Goal: Task Accomplishment & Management: Use online tool/utility

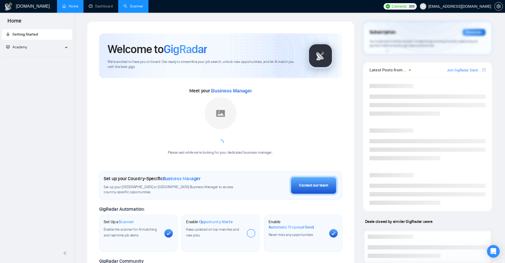
click at [135, 7] on link "Scanner" at bounding box center [133, 6] width 20 height 5
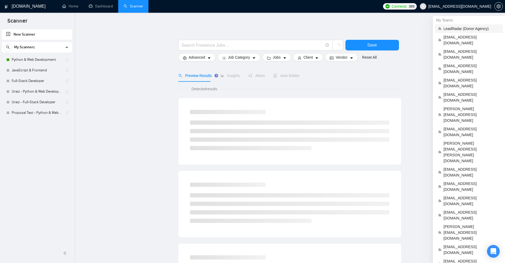
click at [457, 27] on span "LeadRadar (Donor Agency)" at bounding box center [471, 29] width 56 height 6
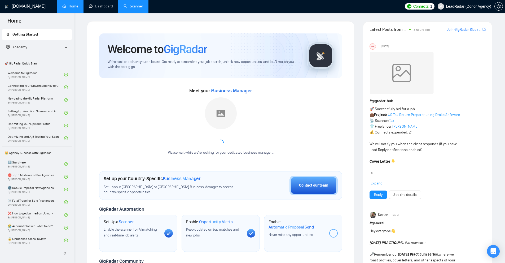
click at [138, 7] on link "Scanner" at bounding box center [133, 6] width 20 height 5
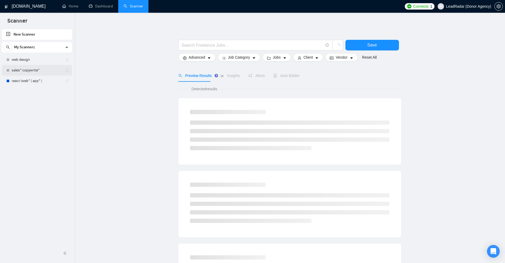
click at [34, 71] on link "sales* copywrite*" at bounding box center [37, 70] width 50 height 11
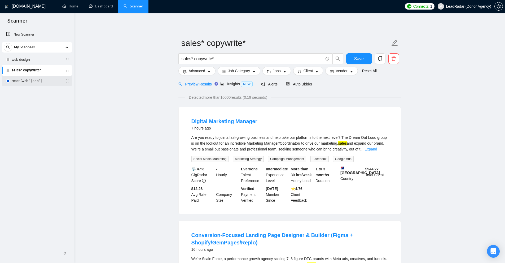
click at [51, 83] on link "react (web* | app* |" at bounding box center [37, 81] width 50 height 11
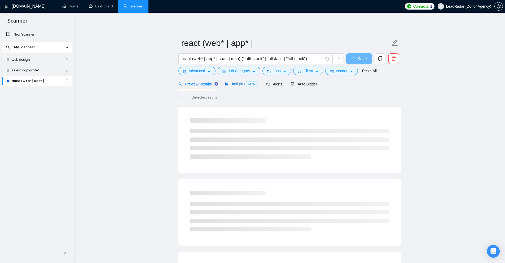
click at [248, 85] on span "NEW" at bounding box center [252, 84] width 12 height 6
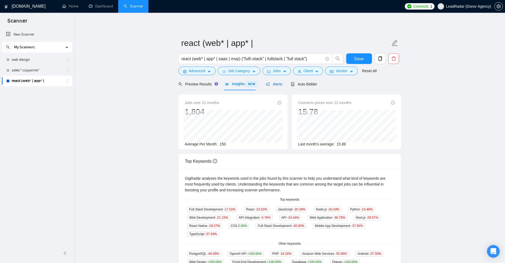
click at [278, 83] on span "Alerts" at bounding box center [274, 84] width 16 height 4
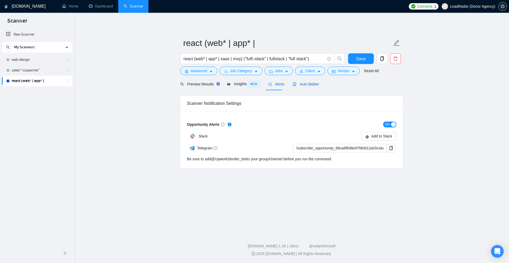
click at [305, 86] on span "Auto Bidder" at bounding box center [306, 84] width 26 height 4
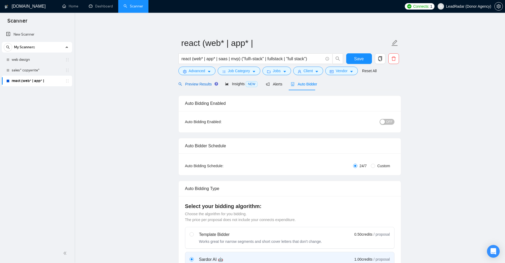
click at [189, 87] on div "Preview Results" at bounding box center [197, 84] width 38 height 6
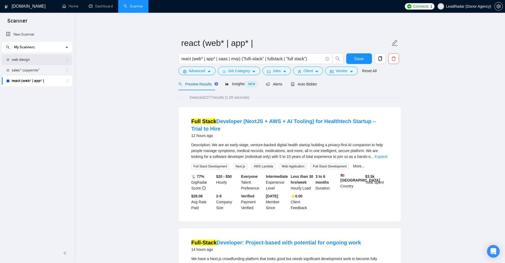
click at [24, 56] on link "web design" at bounding box center [37, 59] width 50 height 11
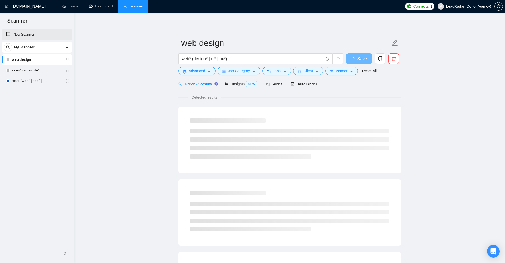
click at [50, 36] on link "New Scanner" at bounding box center [37, 34] width 62 height 11
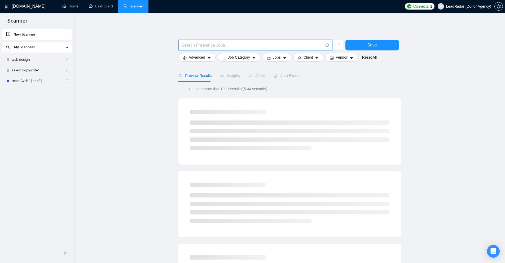
click at [246, 44] on input "text" at bounding box center [252, 45] width 141 height 7
paste input "CI"
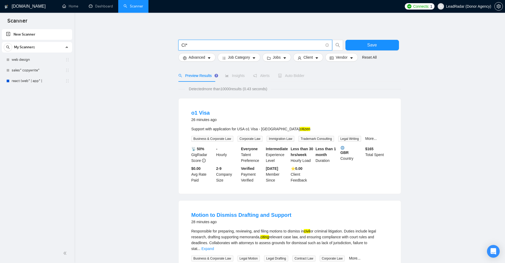
click at [197, 47] on input "CI*" at bounding box center [252, 45] width 141 height 7
paste input "(CD*)"
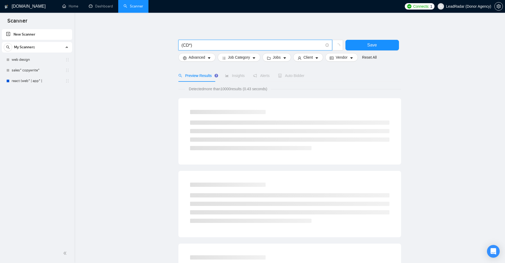
drag, startPoint x: 199, startPoint y: 44, endPoint x: 126, endPoint y: 44, distance: 73.1
click at [129, 44] on main "(CD*) Save Advanced Job Category Jobs Client Vendor Reset All Preview Results I…" at bounding box center [290, 244] width 414 height 446
click at [136, 54] on main "(CD*) Save Advanced Job Category Jobs Client Vendor Reset All Preview Results I…" at bounding box center [290, 244] width 414 height 446
drag, startPoint x: 223, startPoint y: 88, endPoint x: 233, endPoint y: 87, distance: 9.8
click at [233, 87] on span "Detected more than 10000 results (0.43 seconds)" at bounding box center [228, 89] width 86 height 6
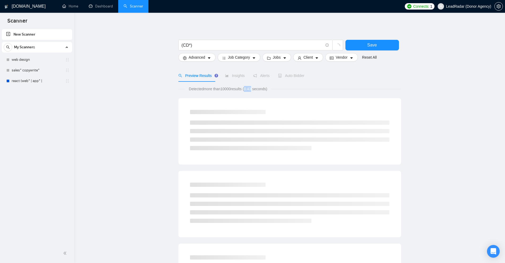
drag, startPoint x: 246, startPoint y: 88, endPoint x: 253, endPoint y: 89, distance: 6.7
click at [253, 89] on span "Detected more than 10000 results (0.43 seconds)" at bounding box center [228, 89] width 86 height 6
drag, startPoint x: 223, startPoint y: 89, endPoint x: 233, endPoint y: 88, distance: 10.4
click at [233, 88] on span "Detected more than 10000 results (0.43 seconds)" at bounding box center [228, 89] width 86 height 6
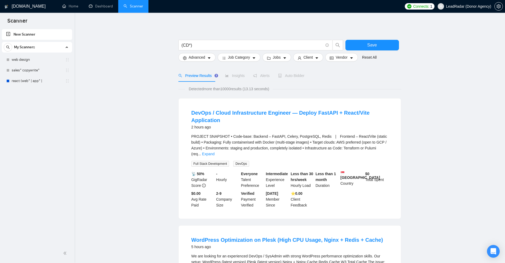
click at [256, 138] on div "PROJECT SNAPSHOT • Code-base: Backend – FastAPI, Celery, PostgreSQL, Redis | Fr…" at bounding box center [289, 144] width 197 height 23
click at [388, 148] on div "PROJECT SNAPSHOT • Code-base: Backend – FastAPI, Celery, PostgreSQL, Redis | Fr…" at bounding box center [289, 144] width 197 height 23
click at [214, 152] on link "Expand" at bounding box center [208, 154] width 12 height 4
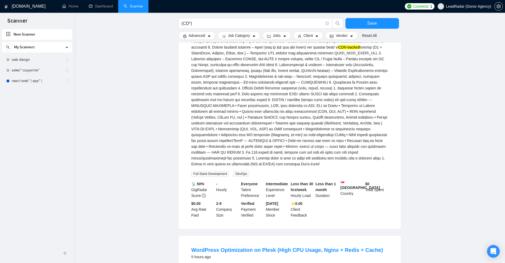
scroll to position [344, 0]
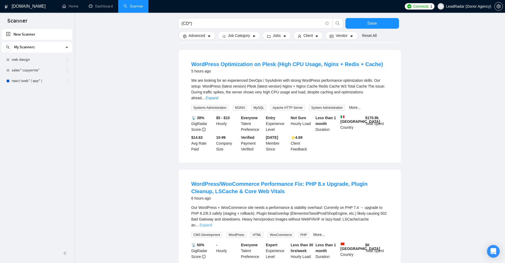
click at [212, 223] on link "Expand" at bounding box center [206, 225] width 12 height 4
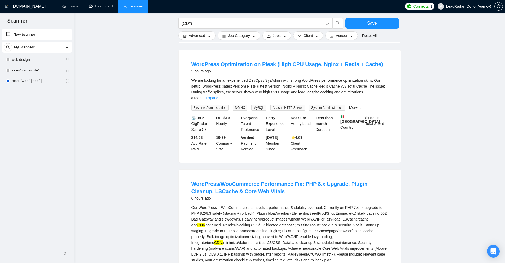
click at [382, 206] on div "Our WordPress + WooCommerce site needs a performance & stability overhaul: Curr…" at bounding box center [289, 233] width 197 height 58
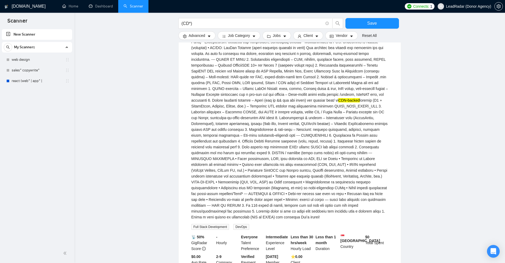
scroll to position [0, 0]
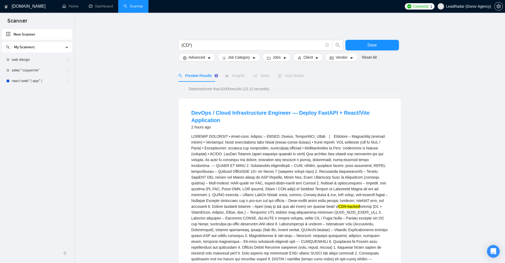
click at [304, 137] on div "CDN-backed" at bounding box center [289, 229] width 197 height 192
click at [331, 153] on div "CDN-backed" at bounding box center [289, 229] width 197 height 192
click at [201, 44] on input "(CD*)" at bounding box center [252, 45] width 141 height 7
paste input "\(CD*) | (\(CI"
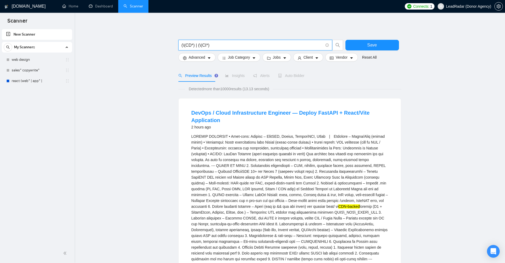
type input "(\(CD*) | (\(CI*)"
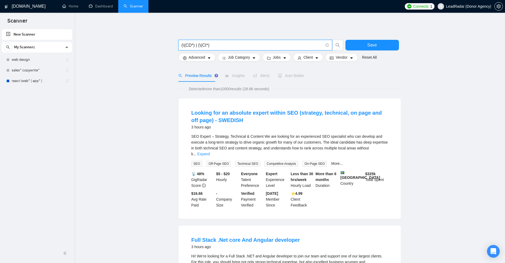
click at [222, 43] on input "(\(CD*) | (\(CI*)" at bounding box center [252, 45] width 141 height 7
click at [31, 84] on link "react (web* | app* |" at bounding box center [37, 81] width 50 height 11
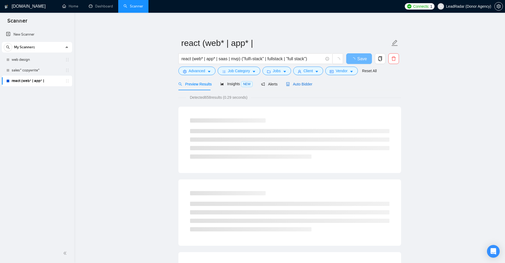
click at [309, 85] on span "Auto Bidder" at bounding box center [299, 84] width 26 height 4
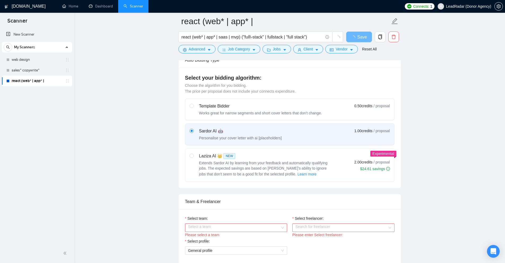
scroll to position [265, 0]
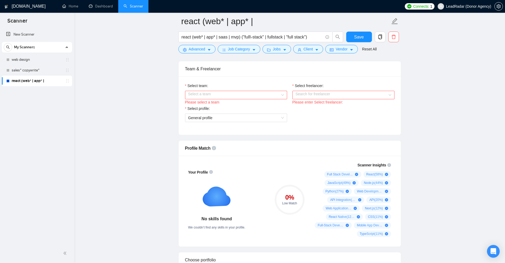
click at [248, 91] on input "Select team:" at bounding box center [234, 95] width 92 height 8
click at [219, 106] on div "Heart Agency 💔" at bounding box center [236, 105] width 96 height 6
click at [314, 99] on div "Please enter Select freelancer:" at bounding box center [343, 102] width 102 height 6
click at [315, 97] on input "Select freelancer:" at bounding box center [341, 95] width 92 height 8
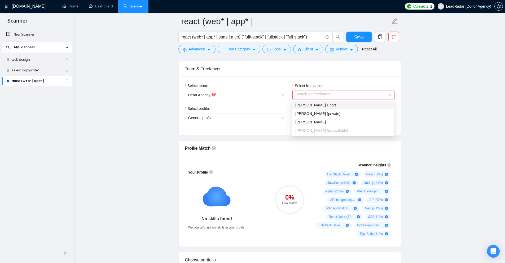
click at [299, 105] on span "Karri Heart" at bounding box center [315, 105] width 41 height 4
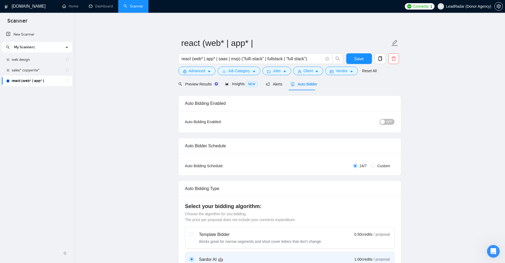
scroll to position [0, 0]
click at [11, 28] on span "Scanner" at bounding box center [17, 22] width 28 height 11
click at [19, 33] on link "New Scanner" at bounding box center [37, 34] width 62 height 11
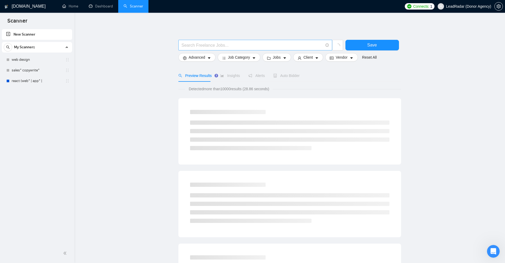
click at [222, 45] on input "text" at bounding box center [252, 45] width 141 height 7
paste input "($*)"
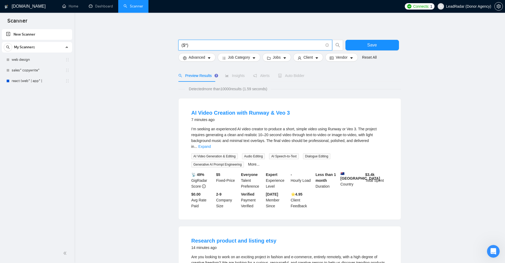
type input "($*)"
click at [211, 144] on link "Expand" at bounding box center [204, 146] width 12 height 4
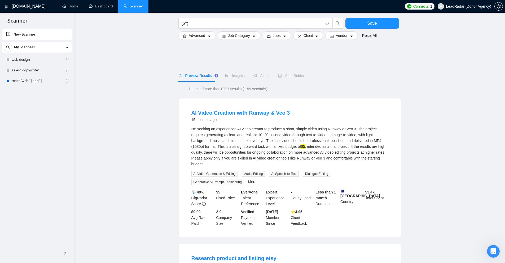
scroll to position [132, 0]
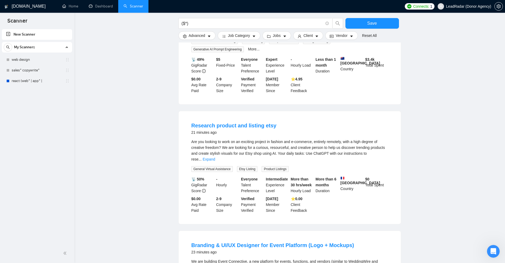
click at [380, 148] on div "Are you looking to work on an exciting project in fashion and e-commerce, entir…" at bounding box center [289, 150] width 197 height 23
click at [215, 157] on link "Expand" at bounding box center [208, 159] width 12 height 4
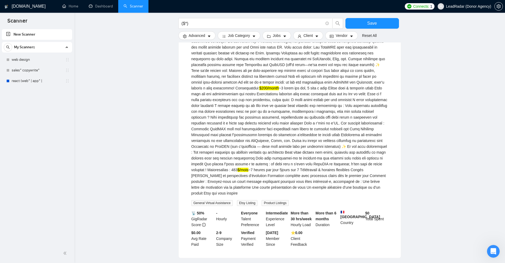
scroll to position [344, 0]
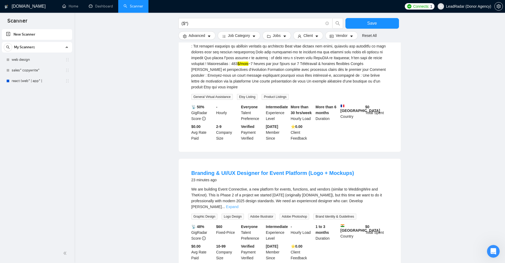
click at [238, 204] on link "Expand" at bounding box center [232, 206] width 12 height 4
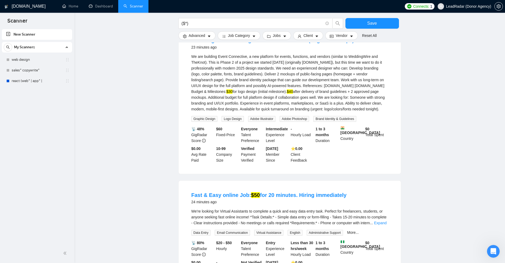
scroll to position [556, 0]
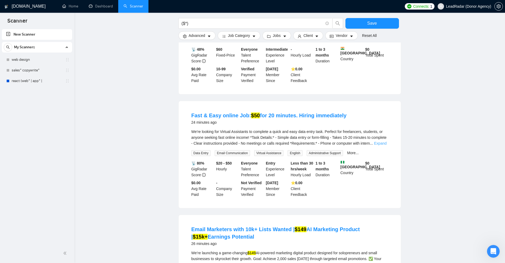
click at [385, 141] on link "Expand" at bounding box center [380, 143] width 12 height 4
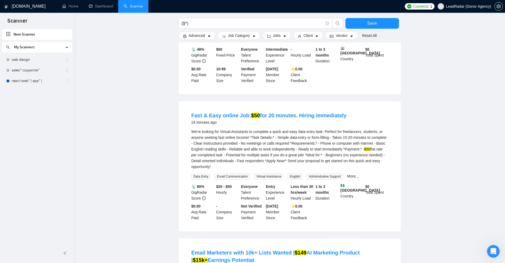
scroll to position [689, 0]
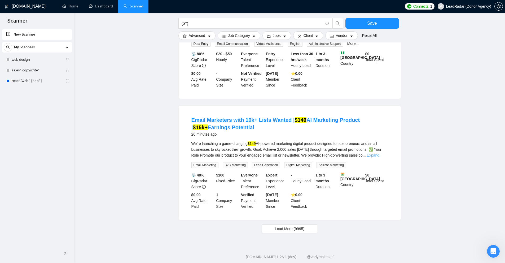
click at [379, 153] on link "Expand" at bounding box center [373, 155] width 12 height 4
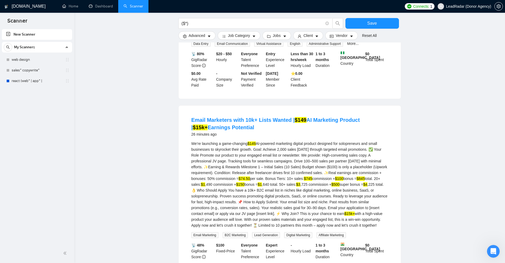
scroll to position [762, 0]
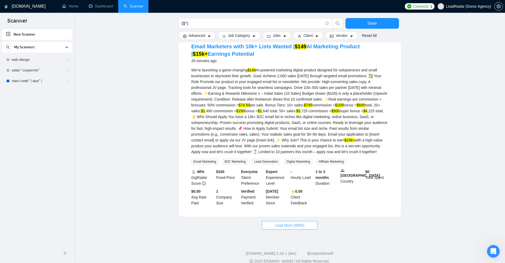
click at [276, 222] on span "Load More (9995)" at bounding box center [289, 225] width 29 height 6
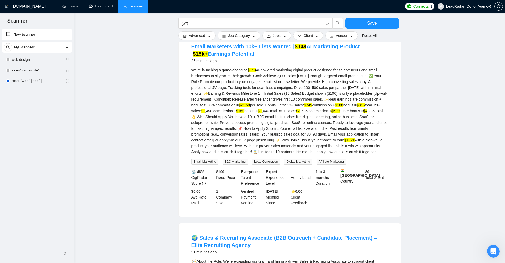
scroll to position [868, 0]
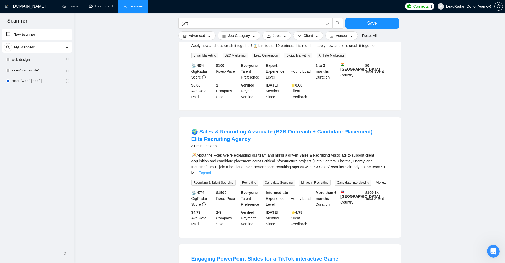
click at [211, 170] on link "Expand" at bounding box center [204, 172] width 12 height 4
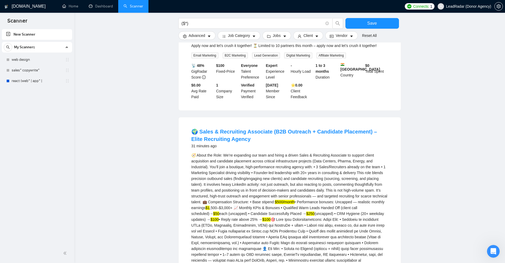
scroll to position [895, 0]
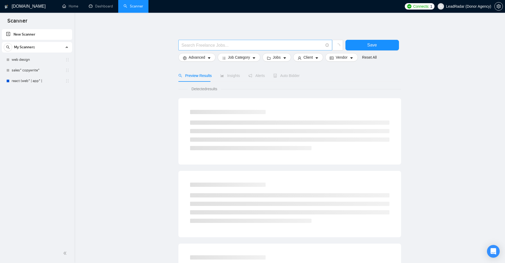
click at [214, 47] on input "text" at bounding box center [252, 45] width 141 height 7
paste input "($*)"
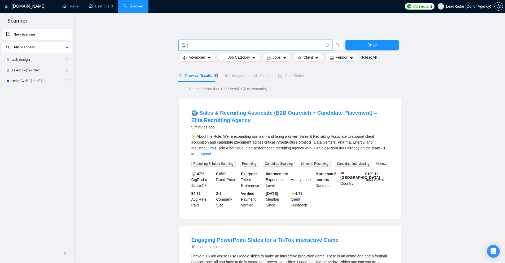
type input "($*)"
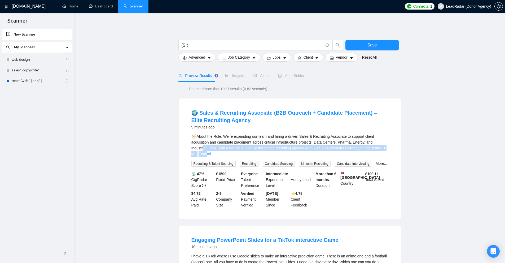
click at [382, 145] on div "🧭 About the Role: We’re expanding our team and hiring a driven Sales & Recruiti…" at bounding box center [289, 144] width 197 height 23
click at [211, 152] on link "Expand" at bounding box center [204, 154] width 12 height 4
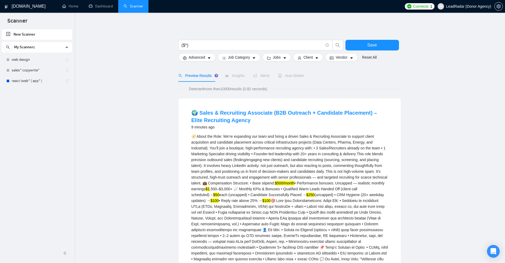
click at [369, 146] on div "🧭 About the Role: We’re expanding our team and hiring a driven Sales & Recruiti…" at bounding box center [289, 206] width 197 height 146
click at [196, 44] on input "($*)" at bounding box center [252, 45] width 141 height 7
click at [78, 6] on link "Home" at bounding box center [70, 6] width 16 height 5
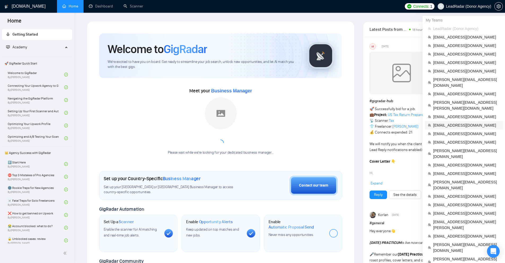
scroll to position [132, 0]
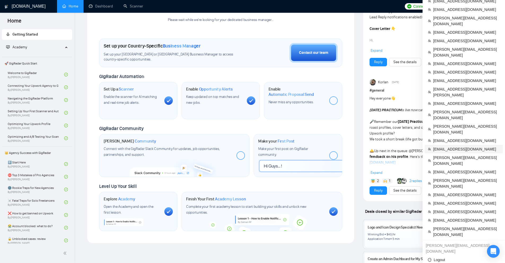
click at [448, 146] on span "[EMAIL_ADDRESS][DOMAIN_NAME]" at bounding box center [466, 149] width 67 height 6
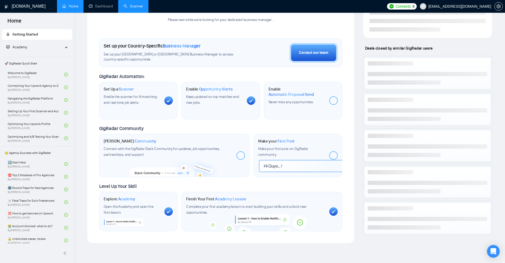
click at [128, 5] on link "Scanner" at bounding box center [133, 6] width 20 height 5
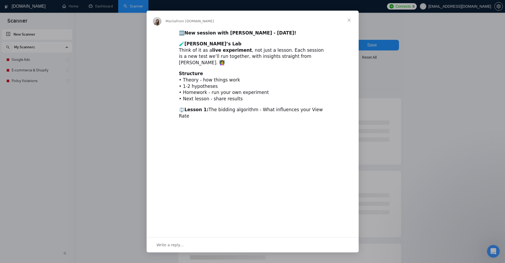
click at [350, 21] on span "Close" at bounding box center [348, 20] width 19 height 19
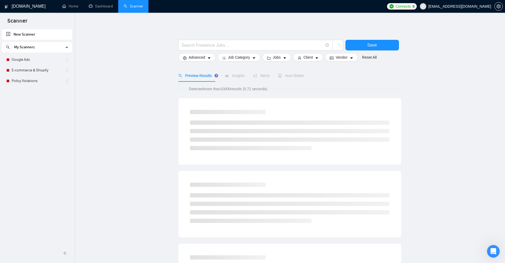
click at [123, 5] on link "Scanner" at bounding box center [133, 6] width 20 height 5
click at [112, 5] on link "Dashboard" at bounding box center [101, 6] width 24 height 5
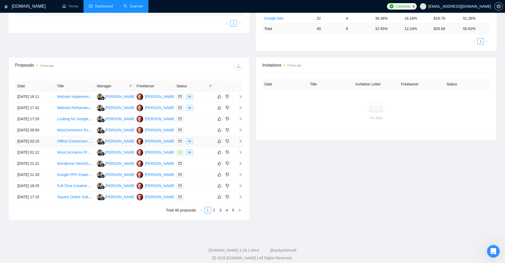
scroll to position [106, 0]
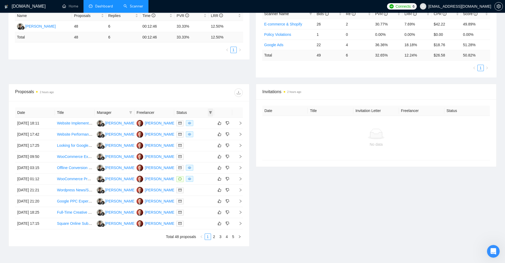
click at [210, 111] on icon "filter" at bounding box center [210, 112] width 3 height 3
click at [231, 107] on div "Date Title Manager Freelancer Status 10 Sep, 2025 18:11 Website Implementation …" at bounding box center [129, 173] width 240 height 145
click at [214, 236] on link "2" at bounding box center [214, 236] width 6 height 6
click at [220, 236] on link "3" at bounding box center [221, 236] width 6 height 6
click at [226, 237] on link "4" at bounding box center [227, 236] width 6 height 6
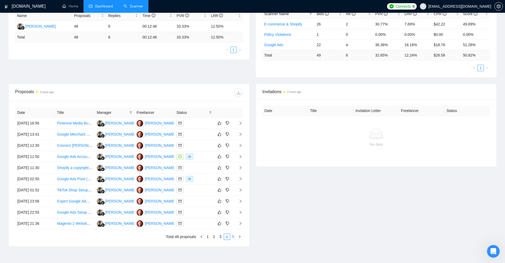
click at [233, 239] on link "5" at bounding box center [233, 236] width 6 height 6
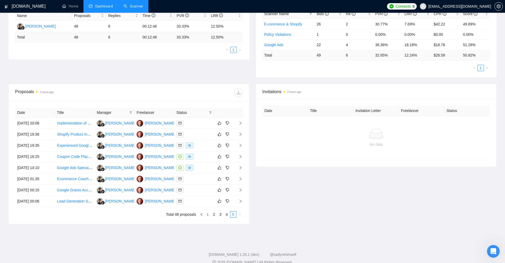
click at [206, 215] on link "1" at bounding box center [208, 214] width 6 height 6
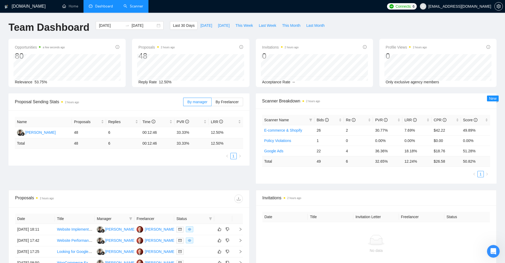
click at [123, 6] on link "Scanner" at bounding box center [133, 6] width 20 height 5
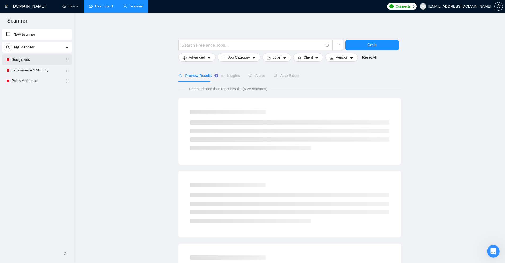
click at [29, 61] on link "Google Ads" at bounding box center [37, 59] width 50 height 11
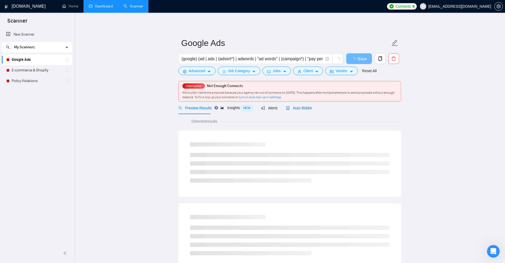
click at [299, 107] on span "Auto Bidder" at bounding box center [299, 108] width 26 height 4
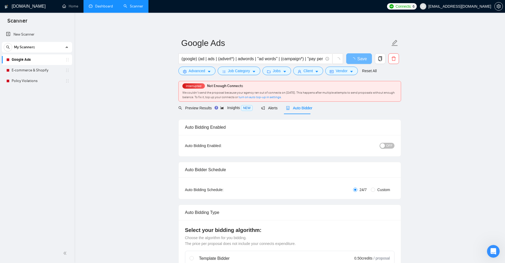
checkbox input "true"
drag, startPoint x: 279, startPoint y: 93, endPoint x: 310, endPoint y: 91, distance: 30.8
click at [310, 91] on span "We couldn’t send the proposal because your agency ran out of connects on April …" at bounding box center [288, 95] width 212 height 8
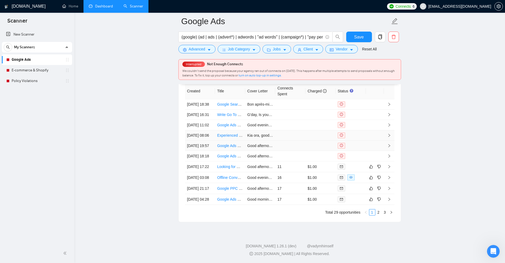
scroll to position [1390, 0]
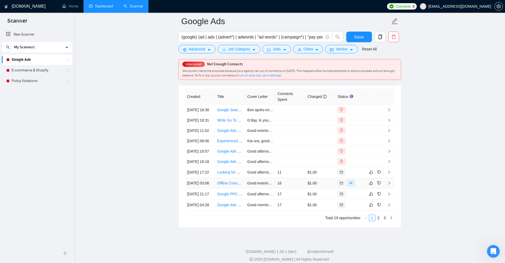
click at [319, 188] on td "$1.00" at bounding box center [320, 183] width 30 height 11
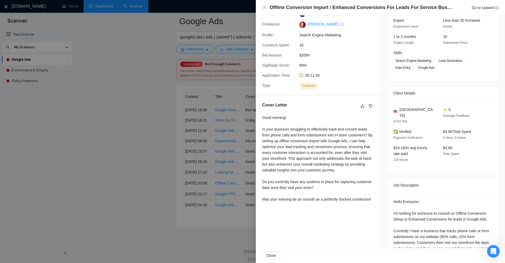
scroll to position [111, 0]
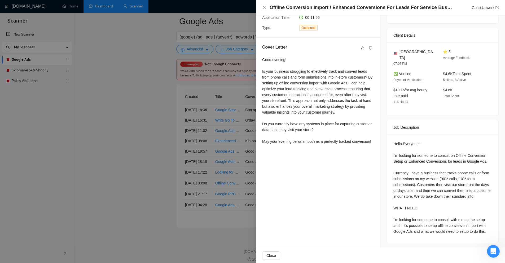
click at [202, 152] on div at bounding box center [252, 131] width 505 height 263
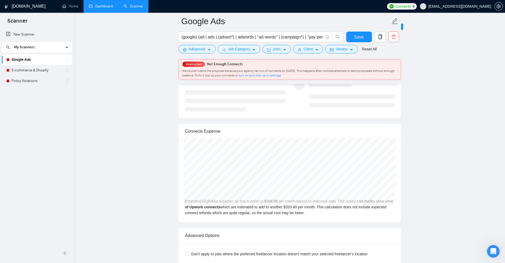
scroll to position [1443, 0]
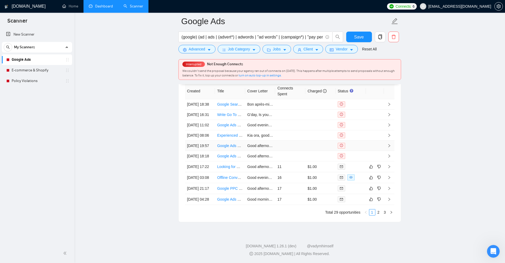
click at [263, 140] on td "Good afternoon! Are you finding it challenging to consistently improve your cli…" at bounding box center [260, 145] width 30 height 10
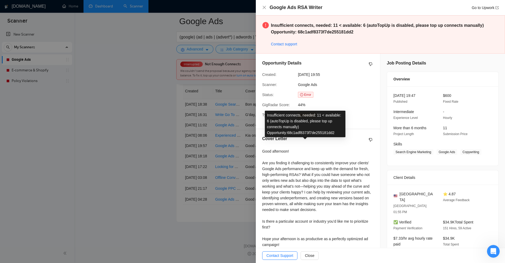
click at [158, 123] on div at bounding box center [252, 131] width 505 height 263
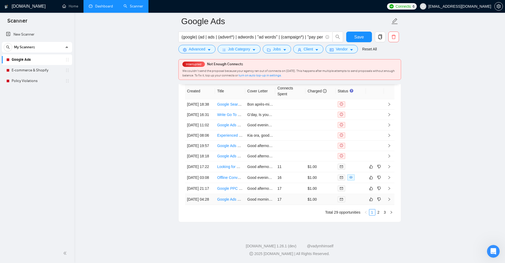
click at [317, 200] on td "$1.00" at bounding box center [320, 199] width 30 height 11
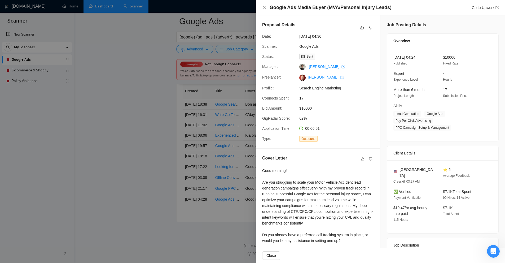
click at [136, 108] on div at bounding box center [252, 131] width 505 height 263
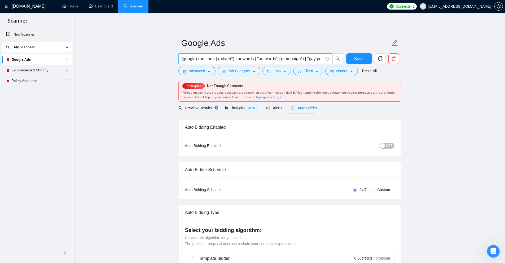
scroll to position [0, 55]
click at [9, 80] on div at bounding box center [7, 80] width 3 height 3
click at [33, 75] on link "E-commerce & Shopify" at bounding box center [37, 70] width 50 height 11
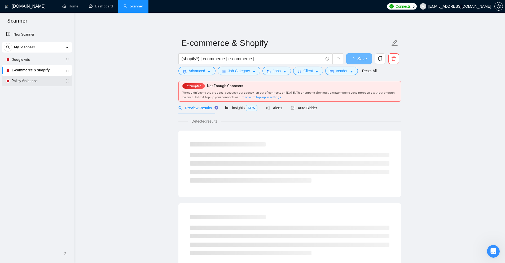
click at [37, 80] on link "Policy Violations" at bounding box center [37, 81] width 50 height 11
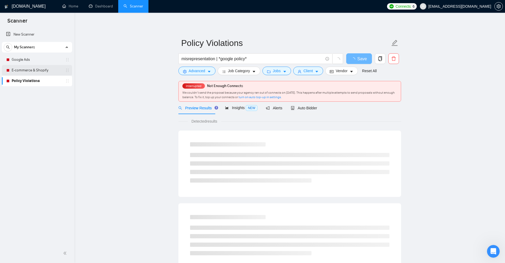
click at [45, 68] on link "E-commerce & Shopify" at bounding box center [37, 70] width 50 height 11
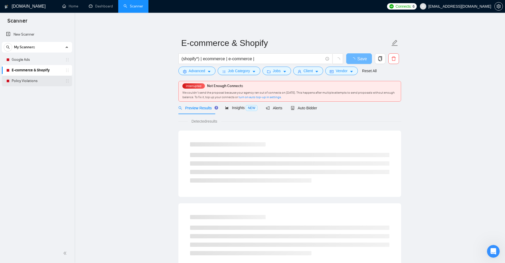
click at [43, 78] on link "Policy Violations" at bounding box center [37, 81] width 50 height 11
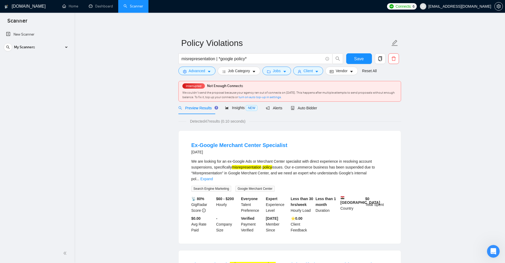
click at [65, 47] on div "My Scanners" at bounding box center [37, 47] width 67 height 11
click at [346, 69] on button "Vendor" at bounding box center [341, 71] width 32 height 8
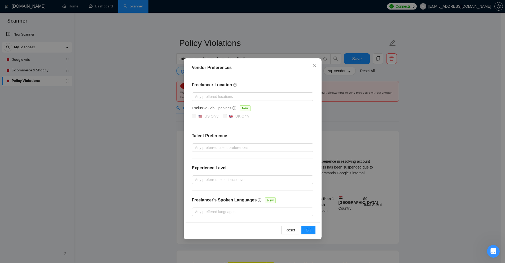
click at [83, 96] on div "Vendor Preferences Freelancer Location Any preffered locations Exclusive Job Op…" at bounding box center [252, 131] width 505 height 263
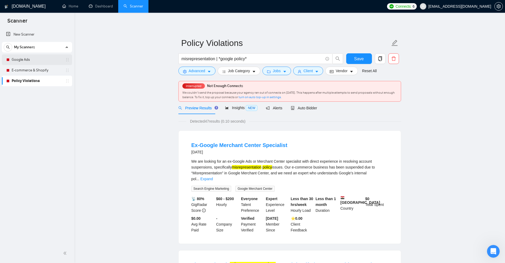
click at [42, 61] on link "Google Ads" at bounding box center [37, 59] width 50 height 11
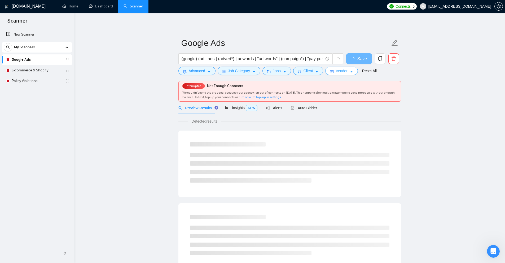
click at [334, 70] on button "Vendor" at bounding box center [341, 71] width 32 height 8
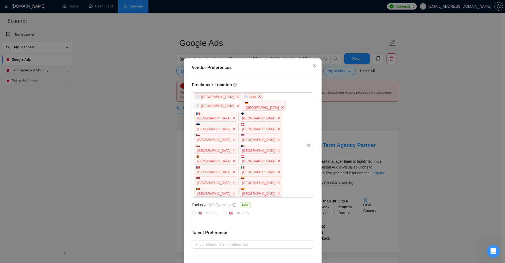
scroll to position [28, 0]
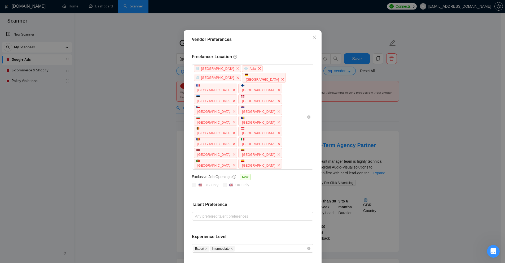
click at [348, 137] on div "Vendor Preferences Freelancer Location Africa Asia Antarctica Germany France Fi…" at bounding box center [252, 131] width 505 height 263
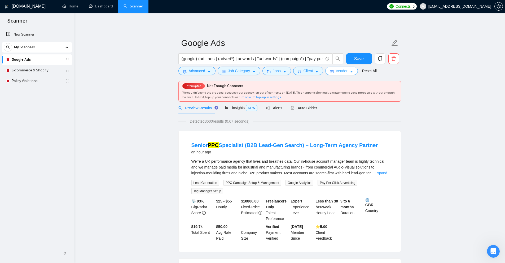
click at [339, 70] on span "Vendor" at bounding box center [341, 71] width 12 height 6
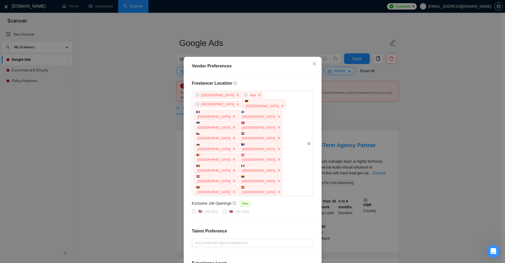
click at [354, 104] on div "Vendor Preferences Freelancer Location Africa Asia Antarctica Germany France Fi…" at bounding box center [252, 131] width 505 height 263
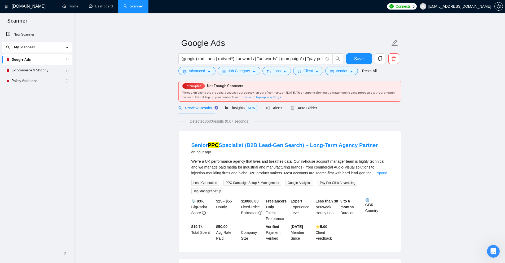
click at [313, 76] on form "Google Ads (google) (ad | ads | (advert*) | adwords | "ad words" | (campaign*) …" at bounding box center [289, 55] width 223 height 43
click at [315, 72] on icon "caret-down" at bounding box center [317, 72] width 4 height 4
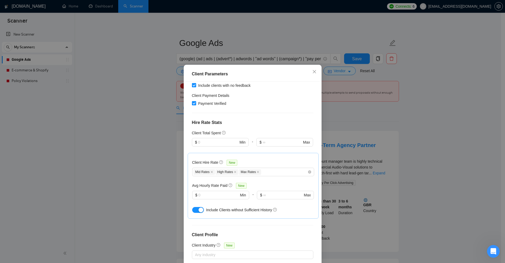
scroll to position [0, 0]
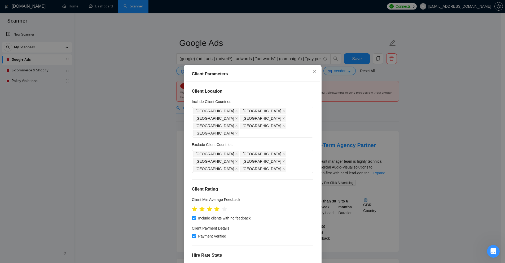
click at [344, 99] on div "Client Parameters Client Location Include Client Countries United States United…" at bounding box center [252, 131] width 505 height 263
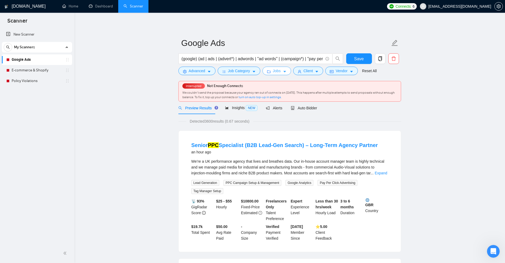
click at [274, 71] on span "Jobs" at bounding box center [277, 71] width 8 height 6
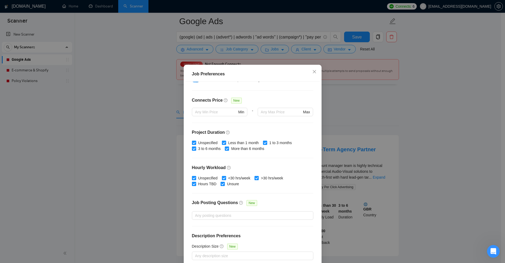
scroll to position [79, 0]
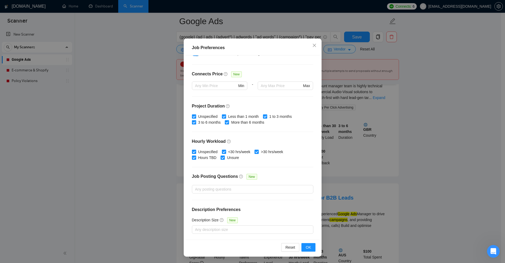
click at [349, 160] on div "Job Preferences Budget Project Type All Fixed Price Hourly Rate Fixed Price Bud…" at bounding box center [252, 131] width 505 height 263
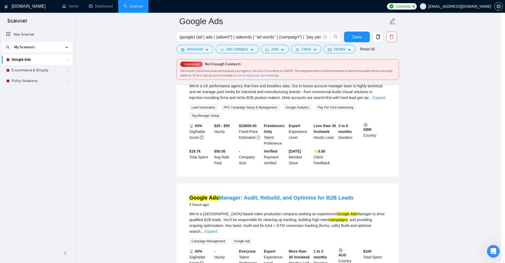
scroll to position [0, 0]
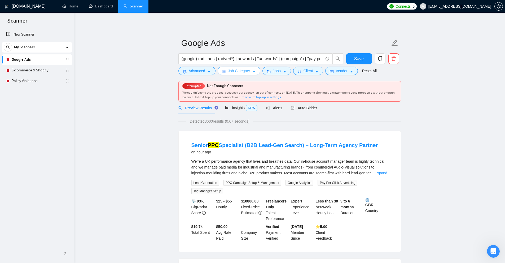
click at [245, 69] on span "Job Category" at bounding box center [239, 71] width 22 height 6
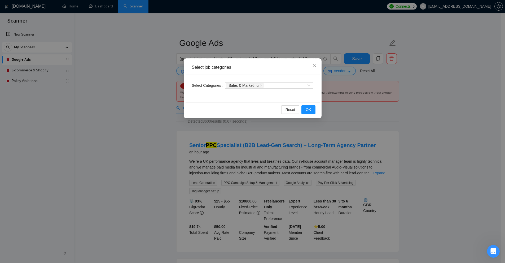
click at [205, 56] on div "Select job categories Select Categories Sales & Marketing Reset OK" at bounding box center [252, 131] width 505 height 263
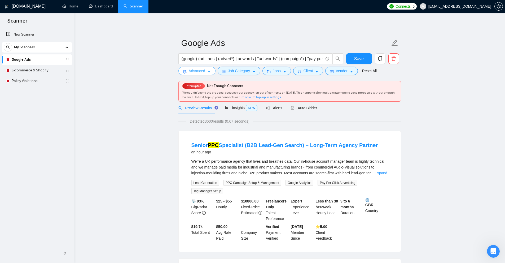
click at [195, 72] on span "Advanced" at bounding box center [197, 71] width 16 height 6
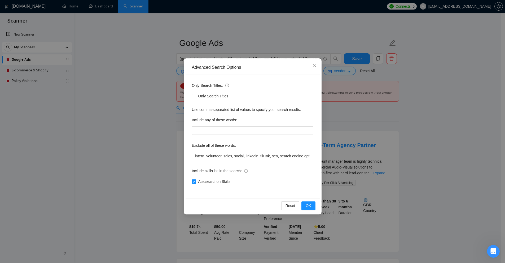
click at [148, 140] on div "Advanced Search Options Only Search Titles: Only Search Titles Use comma-separa…" at bounding box center [252, 131] width 505 height 263
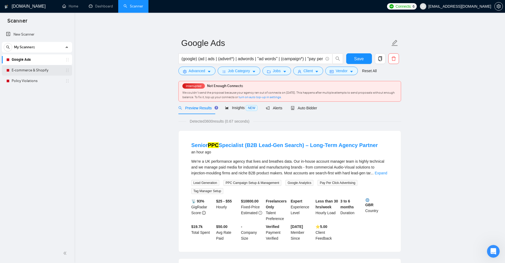
click at [40, 71] on link "E-commerce & Shopify" at bounding box center [37, 70] width 50 height 11
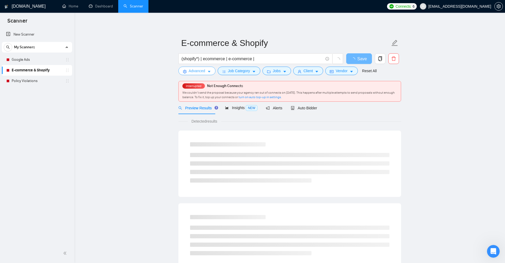
click at [200, 72] on span "Advanced" at bounding box center [197, 71] width 16 height 6
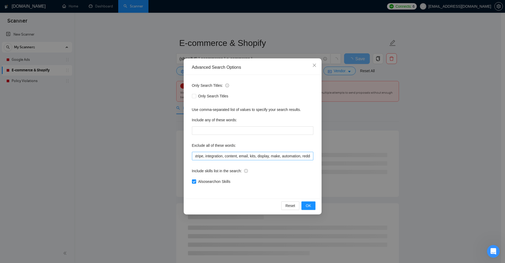
scroll to position [0, 461]
click at [115, 133] on div "Advanced Search Options Only Search Titles: Only Search Titles Use comma-separa…" at bounding box center [252, 131] width 505 height 263
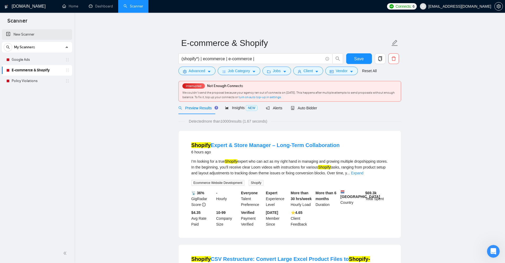
click at [34, 33] on link "New Scanner" at bounding box center [37, 34] width 62 height 11
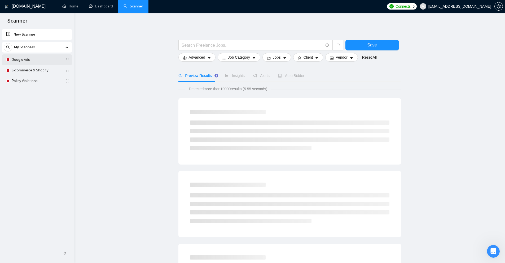
click at [10, 57] on div "Google Ads" at bounding box center [37, 59] width 63 height 11
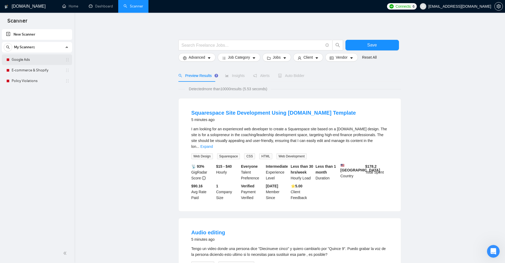
click at [26, 56] on link "Google Ads" at bounding box center [37, 59] width 50 height 11
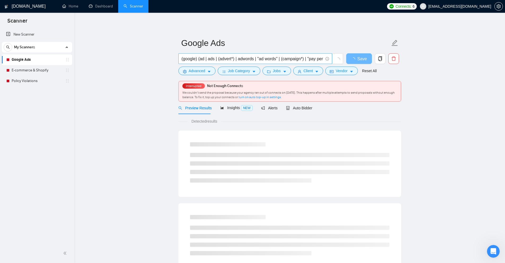
scroll to position [0, 55]
click at [31, 73] on link "E-commerce & Shopify" at bounding box center [37, 70] width 50 height 11
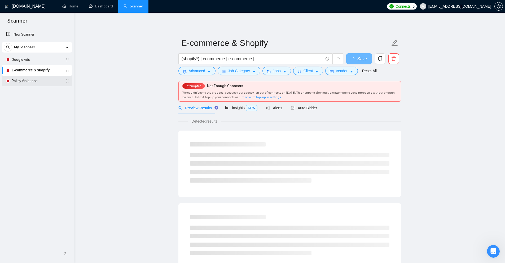
click at [40, 77] on link "Policy Violations" at bounding box center [37, 81] width 50 height 11
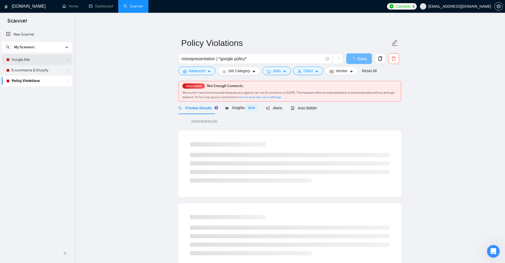
click at [43, 62] on link "Google Ads" at bounding box center [37, 59] width 50 height 11
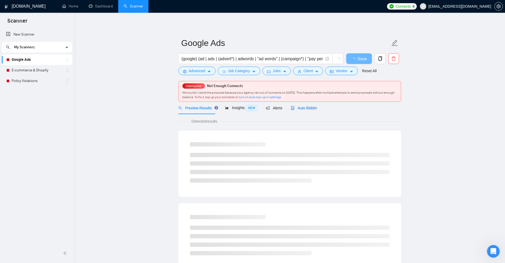
click at [295, 106] on span "Auto Bidder" at bounding box center [304, 108] width 26 height 4
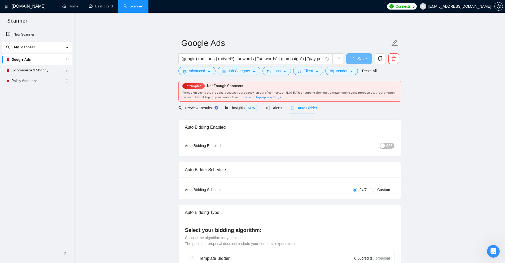
checkbox input "true"
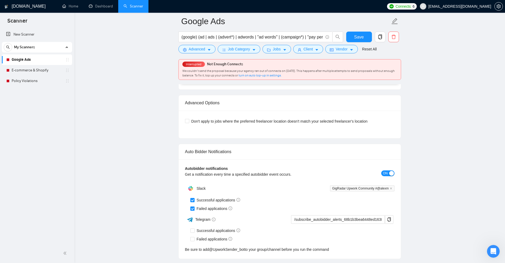
scroll to position [1443, 0]
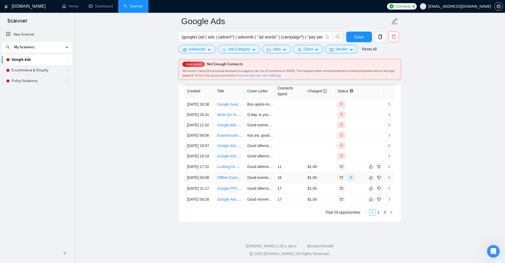
click at [307, 172] on td "$1.00" at bounding box center [320, 177] width 30 height 11
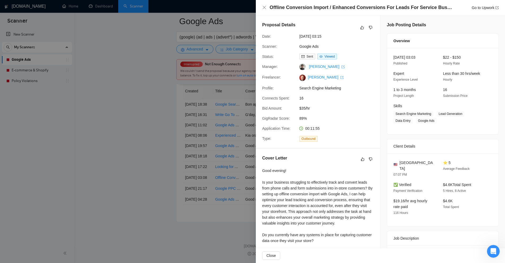
scroll to position [111, 0]
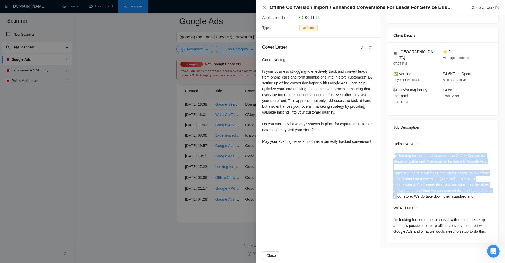
drag, startPoint x: 394, startPoint y: 148, endPoint x: 430, endPoint y: 207, distance: 69.5
click at [418, 196] on div "Hello Everyone - I'm looking for someone to consult on Offline Conversion Setup…" at bounding box center [442, 187] width 99 height 93
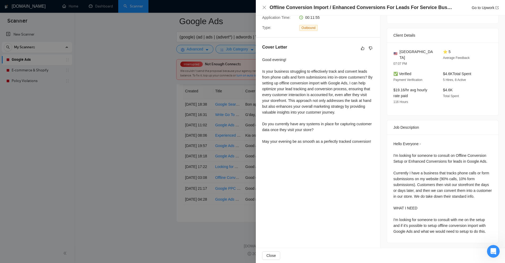
click at [430, 207] on div "Hello Everyone - I'm looking for someone to consult on Offline Conversion Setup…" at bounding box center [442, 187] width 99 height 93
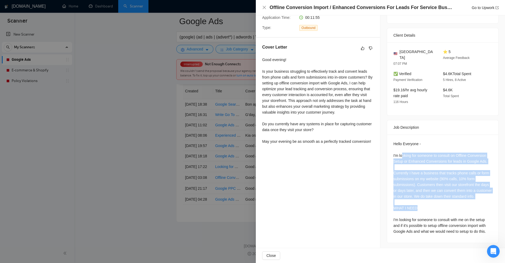
drag, startPoint x: 419, startPoint y: 209, endPoint x: 401, endPoint y: 148, distance: 63.5
click at [401, 148] on div "Hello Everyone - I'm looking for someone to consult on Offline Conversion Setup…" at bounding box center [442, 187] width 99 height 93
click at [405, 163] on div "Hello Everyone - I'm looking for someone to consult on Offline Conversion Setup…" at bounding box center [442, 187] width 99 height 93
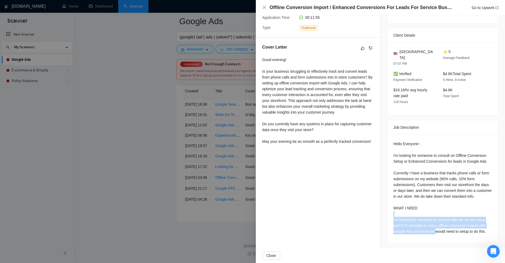
drag, startPoint x: 399, startPoint y: 221, endPoint x: 433, endPoint y: 240, distance: 38.6
click at [433, 240] on div "Hello Everyone - I'm looking for someone to consult on Offline Conversion Setup…" at bounding box center [442, 188] width 111 height 108
click at [429, 233] on div "Hello Everyone - I'm looking for someone to consult on Offline Conversion Setup…" at bounding box center [442, 188] width 111 height 108
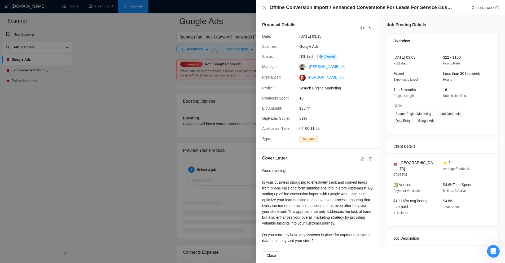
scroll to position [913, 0]
click at [203, 141] on div at bounding box center [252, 131] width 505 height 263
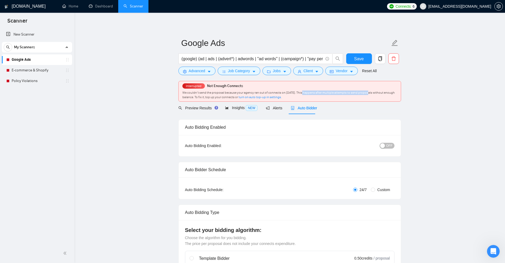
drag, startPoint x: 300, startPoint y: 93, endPoint x: 365, endPoint y: 93, distance: 64.1
click at [365, 93] on span "We couldn’t send the proposal because your agency ran out of connects on April …" at bounding box center [288, 95] width 212 height 8
click at [42, 75] on link "E-commerce & Shopify" at bounding box center [37, 70] width 50 height 11
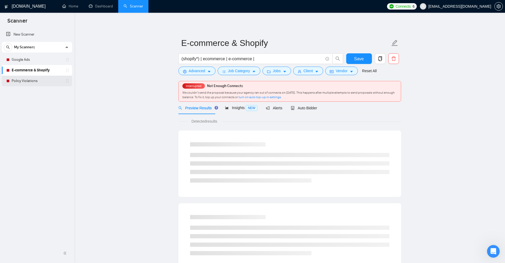
click at [40, 83] on link "Policy Violations" at bounding box center [37, 81] width 50 height 11
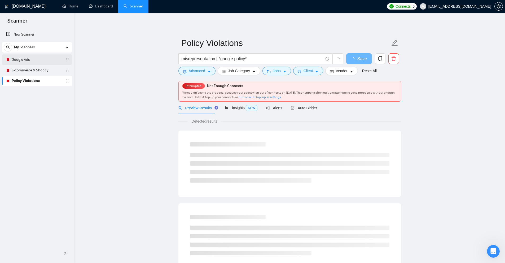
click at [41, 64] on link "Google Ads" at bounding box center [37, 59] width 50 height 11
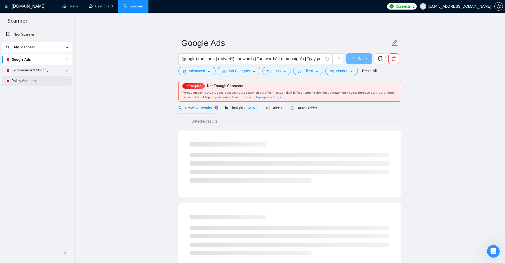
click at [46, 78] on link "Policy Violations" at bounding box center [37, 81] width 50 height 11
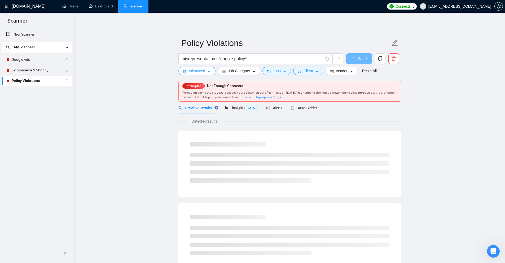
click at [192, 73] on span "Advanced" at bounding box center [197, 71] width 16 height 6
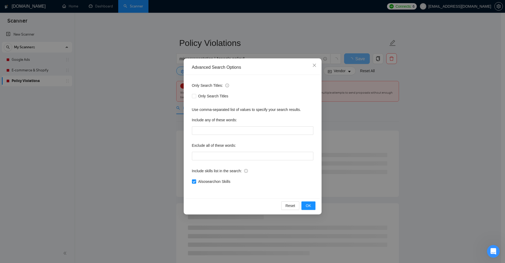
click at [158, 77] on div "Advanced Search Options Only Search Titles: Only Search Titles Use comma-separa…" at bounding box center [252, 131] width 505 height 263
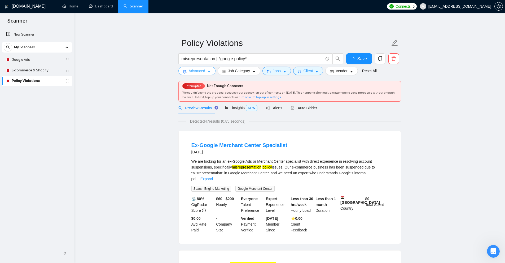
click at [203, 71] on span "Advanced" at bounding box center [197, 71] width 16 height 6
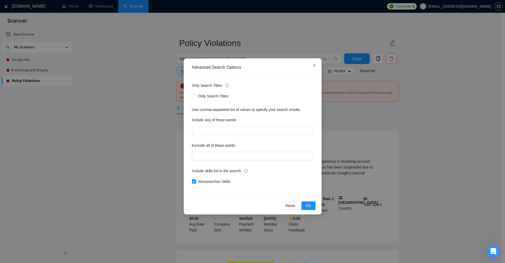
click at [153, 72] on div "Advanced Search Options Only Search Titles: Only Search Titles Use comma-separa…" at bounding box center [252, 131] width 505 height 263
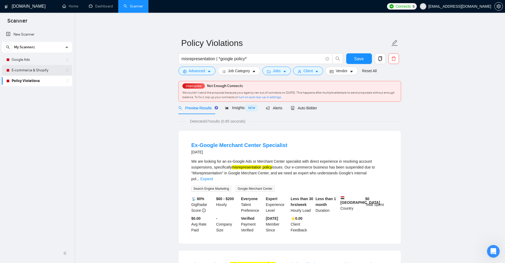
click at [39, 68] on link "E-commerce & Shopify" at bounding box center [37, 70] width 50 height 11
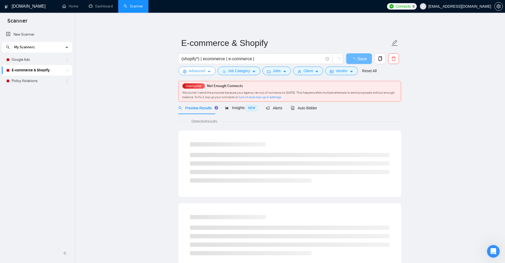
click at [193, 67] on button "Advanced" at bounding box center [196, 71] width 37 height 8
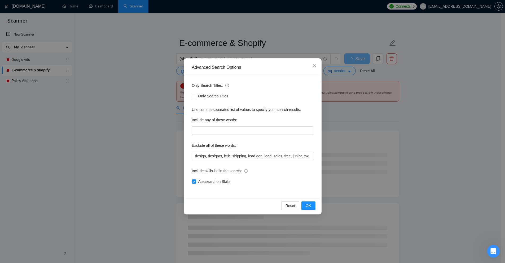
click at [149, 70] on div "Advanced Search Options Only Search Titles: Only Search Titles Use comma-separa…" at bounding box center [252, 131] width 505 height 263
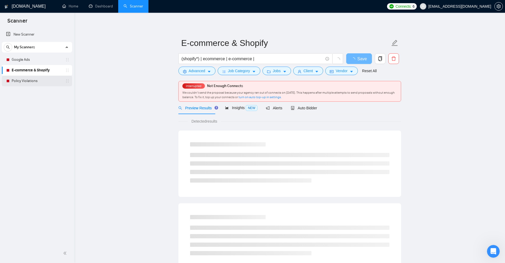
click at [42, 83] on link "Policy Violations" at bounding box center [37, 81] width 50 height 11
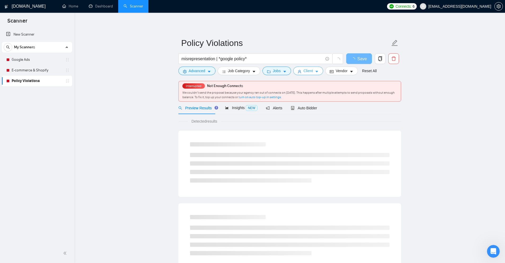
click at [313, 74] on button "Client" at bounding box center [308, 71] width 30 height 8
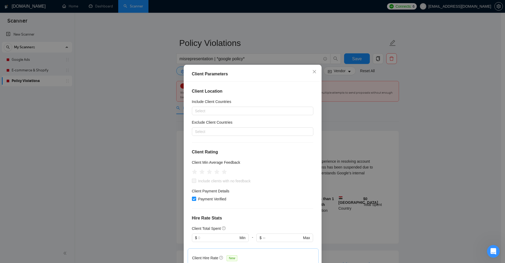
click at [378, 120] on div "Client Parameters Client Location Include Client Countries Select Exclude Clien…" at bounding box center [252, 131] width 505 height 263
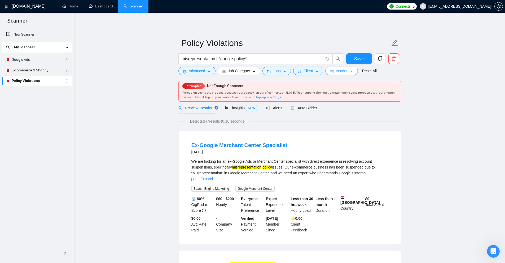
click at [340, 72] on span "Vendor" at bounding box center [341, 71] width 12 height 6
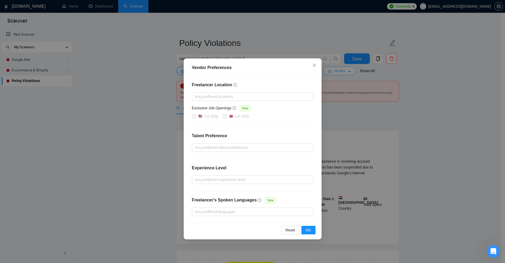
click at [340, 72] on div "Vendor Preferences Freelancer Location Any preffered locations Exclusive Job Op…" at bounding box center [252, 131] width 505 height 263
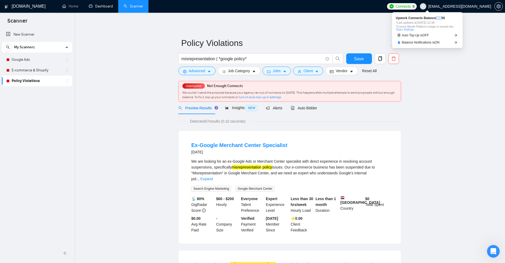
click at [440, 18] on span "Upwork Connects Balance: 6 / 350" at bounding box center [427, 17] width 63 height 3
click at [432, 19] on span "Upwork Connects Balance: 6 / 350" at bounding box center [427, 17] width 63 height 3
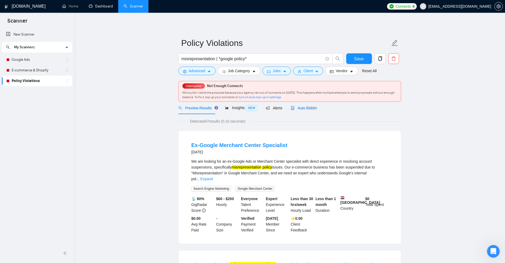
click at [306, 110] on span "Auto Bidder" at bounding box center [304, 108] width 26 height 4
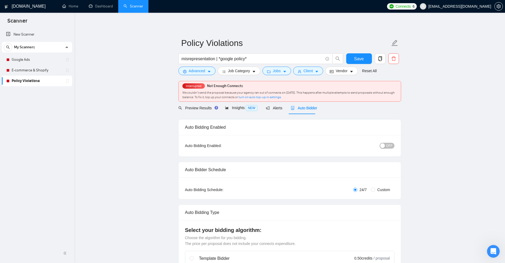
click at [503, 8] on div "Connects: 6 alexm@amoscons.com" at bounding box center [444, 6] width 121 height 13
click at [502, 8] on span "setting" at bounding box center [498, 6] width 8 height 4
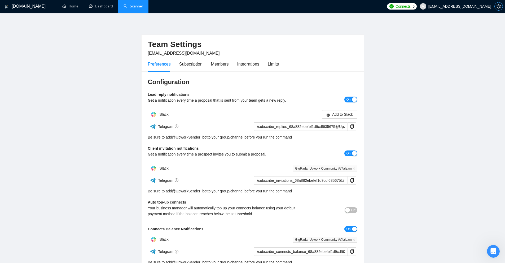
scroll to position [79, 0]
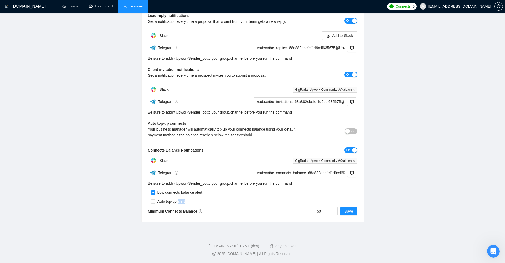
drag, startPoint x: 179, startPoint y: 202, endPoint x: 191, endPoint y: 202, distance: 12.5
click at [191, 202] on div "Auto top-up alert" at bounding box center [252, 199] width 209 height 9
click at [219, 201] on div "Auto top-up alert" at bounding box center [252, 199] width 209 height 9
drag, startPoint x: 145, startPoint y: 126, endPoint x: 351, endPoint y: 134, distance: 206.0
click at [208, 122] on div "Configuration Lead reply notifications Get a notification every time a proposal…" at bounding box center [252, 107] width 222 height 229
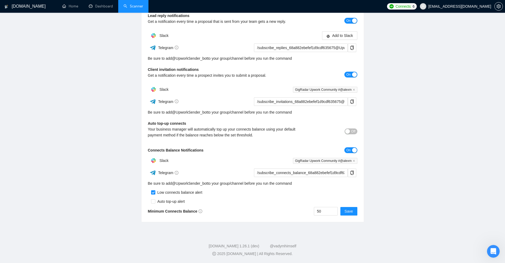
click at [262, 129] on div "Your business manager will automatically top up your connects balance using you…" at bounding box center [226, 132] width 157 height 12
drag, startPoint x: 324, startPoint y: 211, endPoint x: 282, endPoint y: 206, distance: 42.9
click at [282, 207] on div "50 Save" at bounding box center [305, 211] width 105 height 8
click at [322, 212] on input "50" at bounding box center [325, 211] width 23 height 8
drag, startPoint x: 324, startPoint y: 211, endPoint x: 295, endPoint y: 213, distance: 28.9
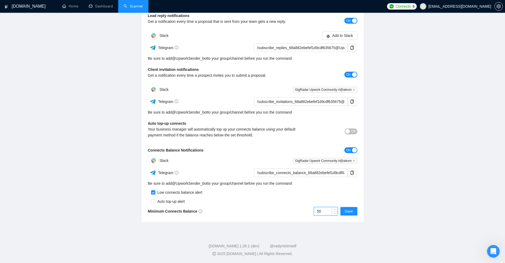
click at [295, 213] on div "50 Save" at bounding box center [305, 211] width 105 height 8
click at [295, 211] on div "50 Save" at bounding box center [305, 211] width 105 height 8
click at [96, 12] on li "Dashboard" at bounding box center [100, 6] width 35 height 13
click at [135, 4] on link "Scanner" at bounding box center [133, 6] width 20 height 5
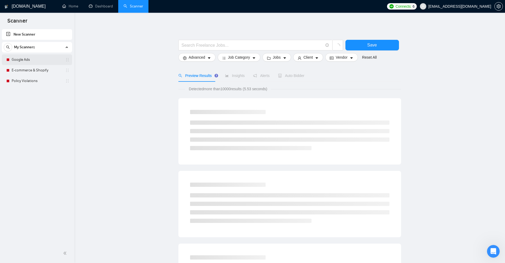
click at [16, 55] on link "Google Ads" at bounding box center [37, 59] width 50 height 11
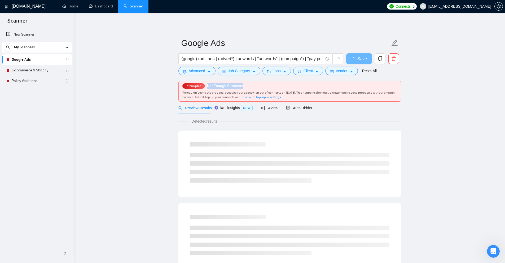
drag, startPoint x: 207, startPoint y: 84, endPoint x: 249, endPoint y: 85, distance: 42.7
click at [249, 85] on div "Interrupted Not Enough Connects We couldn’t send the proposal because your agen…" at bounding box center [290, 91] width 222 height 20
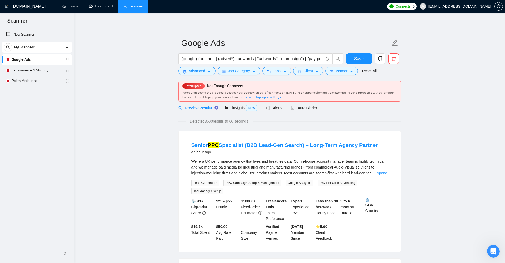
click at [236, 86] on span "Not Enough Connects" at bounding box center [225, 85] width 36 height 5
drag, startPoint x: 236, startPoint y: 86, endPoint x: 214, endPoint y: 88, distance: 21.8
click at [215, 88] on div "Not Enough Connects" at bounding box center [225, 86] width 36 height 6
click at [209, 89] on div "Not Enough Connects" at bounding box center [225, 86] width 36 height 6
drag, startPoint x: 207, startPoint y: 86, endPoint x: 256, endPoint y: 85, distance: 49.8
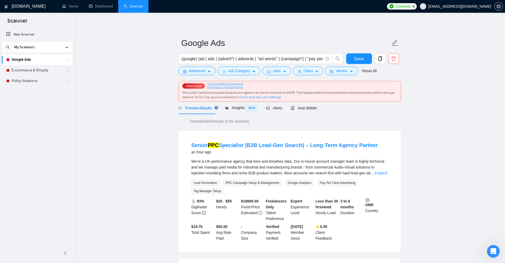
click at [256, 85] on div "Interrupted Not Enough Connects We couldn’t send the proposal because your agen…" at bounding box center [290, 91] width 222 height 20
click at [309, 108] on span "Auto Bidder" at bounding box center [304, 108] width 26 height 4
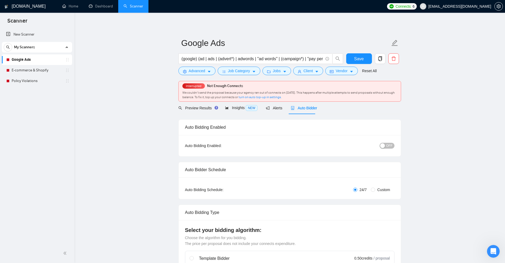
checkbox input "true"
drag, startPoint x: 106, startPoint y: 7, endPoint x: 119, endPoint y: 17, distance: 16.6
click at [106, 7] on link "Dashboard" at bounding box center [101, 6] width 24 height 5
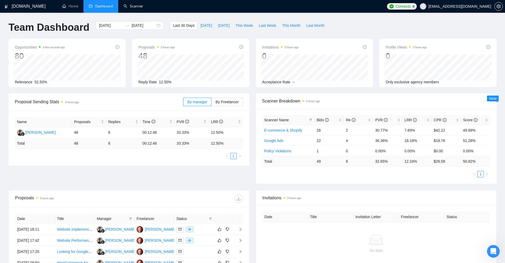
drag, startPoint x: 130, startPoint y: 9, endPoint x: 98, endPoint y: 32, distance: 39.4
click at [130, 8] on link "Scanner" at bounding box center [133, 6] width 20 height 5
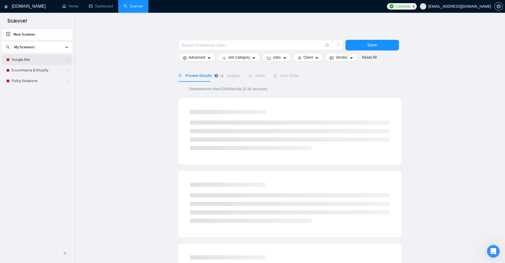
click at [24, 63] on link "Google Ads" at bounding box center [37, 59] width 50 height 11
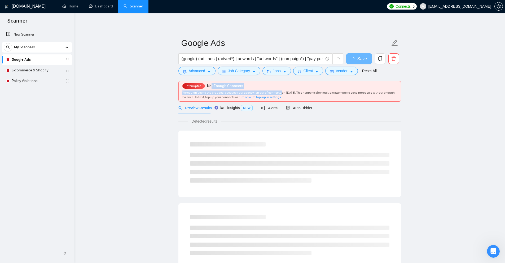
drag, startPoint x: 211, startPoint y: 86, endPoint x: 281, endPoint y: 89, distance: 70.0
click at [281, 89] on div "Interrupted Not Enough Connects We couldn’t send the proposal because your agen…" at bounding box center [290, 91] width 222 height 20
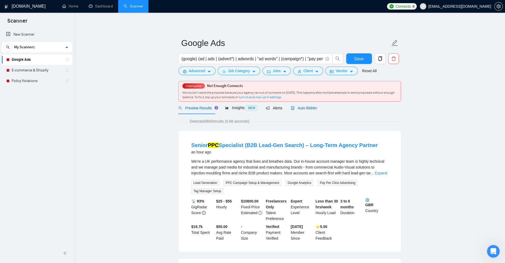
click at [309, 106] on span "Auto Bidder" at bounding box center [304, 108] width 26 height 4
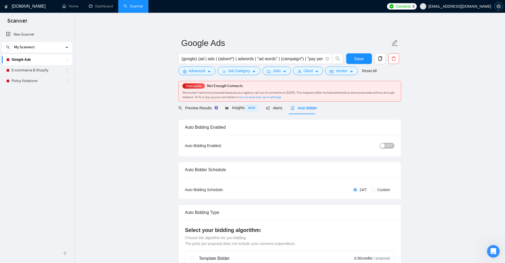
click at [501, 7] on span "setting" at bounding box center [498, 6] width 8 height 4
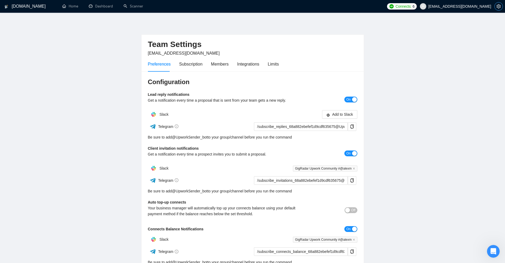
scroll to position [79, 0]
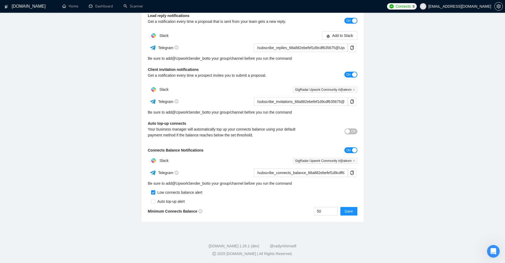
drag, startPoint x: 146, startPoint y: 124, endPoint x: 209, endPoint y: 123, distance: 63.3
click at [209, 123] on div "Configuration Lead reply notifications Get a notification every time a proposal…" at bounding box center [252, 107] width 222 height 229
drag, startPoint x: 159, startPoint y: 162, endPoint x: 178, endPoint y: 160, distance: 18.9
click at [178, 160] on div "Slack" at bounding box center [200, 160] width 105 height 11
click at [185, 161] on div "Slack" at bounding box center [200, 160] width 105 height 11
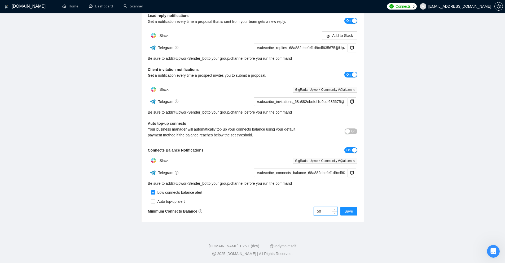
drag, startPoint x: 296, startPoint y: 214, endPoint x: 264, endPoint y: 212, distance: 31.8
click at [266, 212] on div "50 Save" at bounding box center [305, 211] width 105 height 8
click at [455, 184] on main "Team Settings alexm@amoscons.com Preferences Subscription Members Integrations …" at bounding box center [252, 81] width 488 height 279
drag, startPoint x: 331, startPoint y: 212, endPoint x: 299, endPoint y: 215, distance: 31.5
click at [299, 215] on div "Configuration Lead reply notifications Get a notification every time a proposal…" at bounding box center [252, 107] width 222 height 229
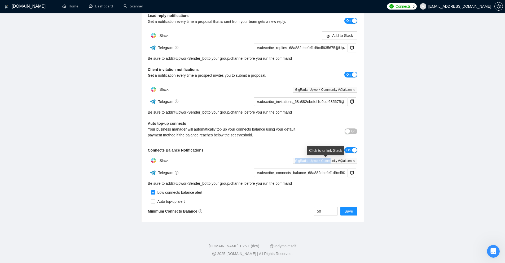
drag, startPoint x: 295, startPoint y: 158, endPoint x: 330, endPoint y: 159, distance: 34.2
click at [330, 159] on span "GigRadar Upwork Community #@alexm" at bounding box center [325, 161] width 64 height 6
drag, startPoint x: 263, startPoint y: 172, endPoint x: 227, endPoint y: 171, distance: 35.8
click at [311, 174] on input "/subscribe_connects_balance_68a882ebefef1d9cdf635675@UpworkSender_bot" at bounding box center [301, 172] width 94 height 8
click at [217, 172] on div "Telegram" at bounding box center [200, 172] width 104 height 9
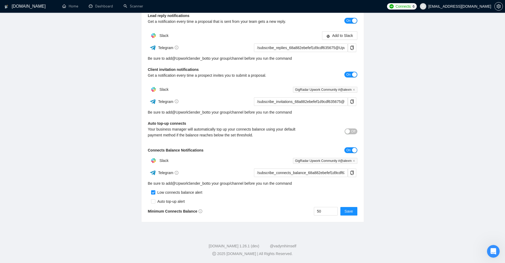
scroll to position [0, 0]
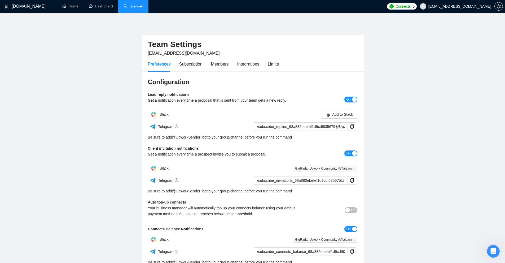
click at [133, 8] on link "Scanner" at bounding box center [133, 6] width 20 height 5
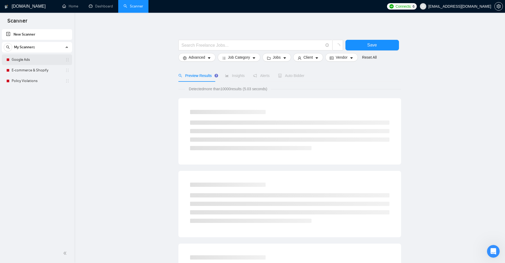
click at [34, 58] on link "Google Ads" at bounding box center [37, 59] width 50 height 11
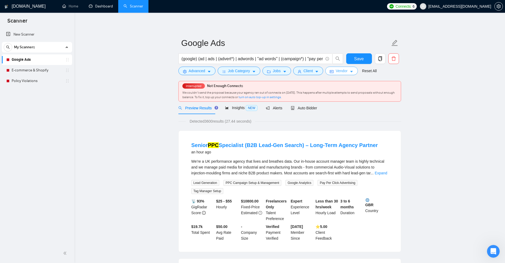
click at [343, 74] on button "Vendor" at bounding box center [341, 71] width 32 height 8
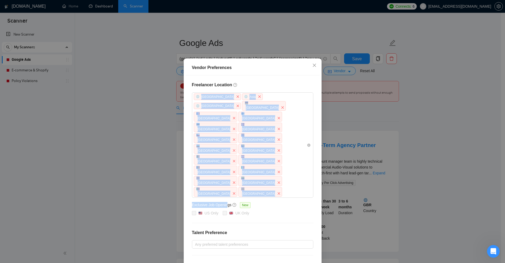
drag, startPoint x: 191, startPoint y: 150, endPoint x: 219, endPoint y: 153, distance: 28.8
click at [224, 153] on div "Freelancer Location Africa Asia Antarctica Germany France Finland Estonia Denma…" at bounding box center [252, 197] width 134 height 244
click at [219, 202] on h5 "Exclusive Job Openings" at bounding box center [211, 205] width 39 height 6
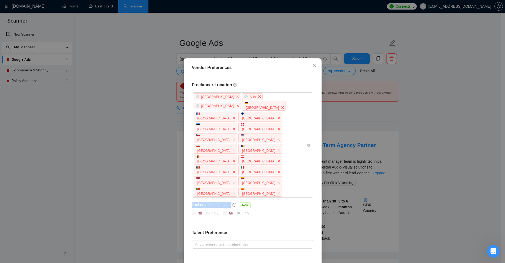
drag, startPoint x: 219, startPoint y: 153, endPoint x: 207, endPoint y: 166, distance: 17.2
click at [192, 202] on h5 "Exclusive Job Openings" at bounding box center [211, 205] width 39 height 6
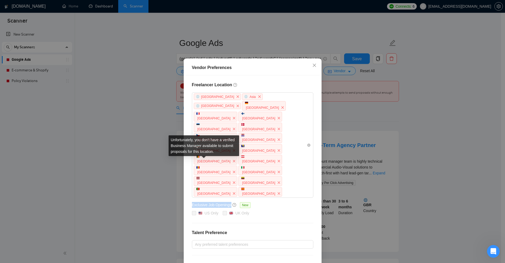
drag, startPoint x: 219, startPoint y: 161, endPoint x: 215, endPoint y: 162, distance: 4.1
click at [213, 210] on div "US Only" at bounding box center [208, 213] width 20 height 6
drag, startPoint x: 213, startPoint y: 163, endPoint x: 202, endPoint y: 165, distance: 11.6
click at [201, 210] on div "US Only" at bounding box center [208, 213] width 20 height 6
click at [206, 169] on div "Freelancer Location Africa Asia Antarctica Germany France Finland Estonia Denma…" at bounding box center [252, 197] width 134 height 244
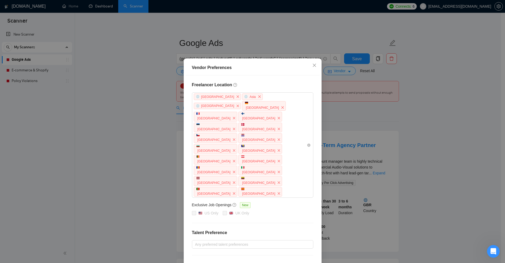
click at [67, 74] on div "Vendor Preferences Freelancer Location Africa Asia Antarctica Germany France Fi…" at bounding box center [252, 131] width 505 height 263
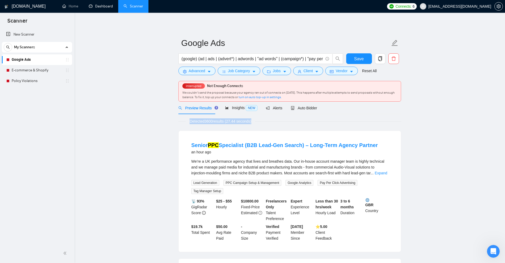
drag, startPoint x: 304, startPoint y: 124, endPoint x: 299, endPoint y: 123, distance: 4.8
click at [299, 123] on div "Detected 3600 results (27.44 seconds)" at bounding box center [289, 121] width 223 height 6
click at [346, 71] on button "Vendor" at bounding box center [341, 71] width 32 height 8
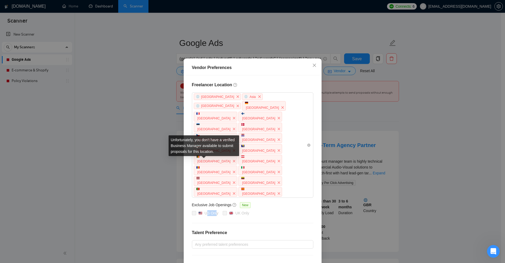
drag, startPoint x: 208, startPoint y: 162, endPoint x: 216, endPoint y: 167, distance: 9.0
click at [217, 210] on span "US Only" at bounding box center [208, 213] width 24 height 6
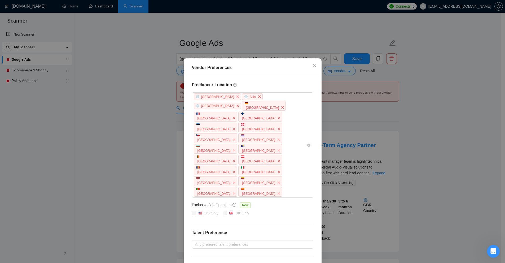
click at [214, 168] on div "Freelancer Location Africa Asia Antarctica Germany France Finland Estonia Denma…" at bounding box center [252, 197] width 134 height 244
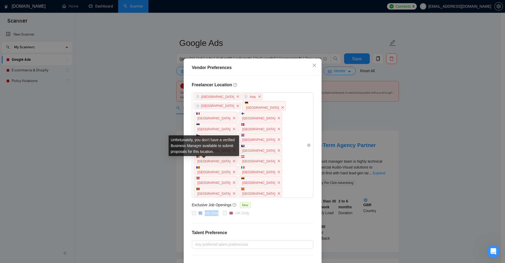
drag, startPoint x: 205, startPoint y: 161, endPoint x: 205, endPoint y: 170, distance: 9.0
click at [194, 210] on div "US Only UK Only" at bounding box center [252, 213] width 121 height 6
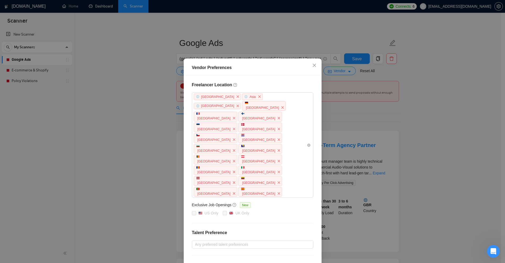
click at [205, 170] on div "Freelancer Location Africa Asia Antarctica Germany France Finland Estonia Denma…" at bounding box center [252, 197] width 134 height 244
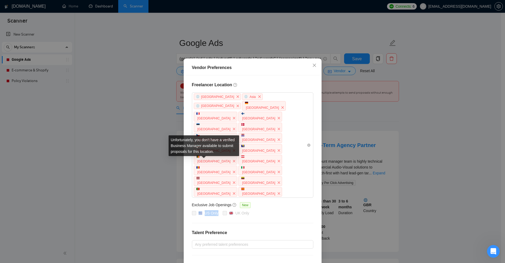
drag, startPoint x: 217, startPoint y: 163, endPoint x: 198, endPoint y: 162, distance: 19.1
click at [198, 210] on span "US Only" at bounding box center [208, 213] width 24 height 6
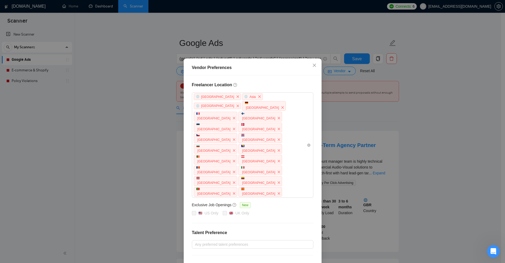
click at [204, 167] on div "Freelancer Location Africa Asia Antarctica Germany France Finland Estonia Denma…" at bounding box center [252, 197] width 134 height 244
click at [213, 9] on div "Vendor Preferences Freelancer Location Africa Asia Antarctica Germany France Fi…" at bounding box center [252, 131] width 505 height 263
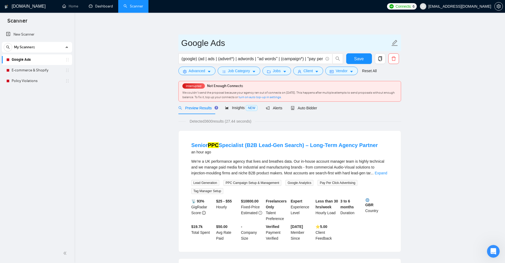
click at [241, 40] on input "Google Ads" at bounding box center [285, 42] width 209 height 13
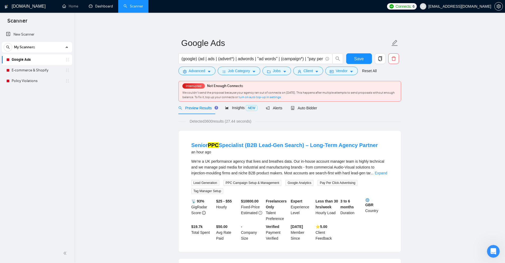
drag, startPoint x: 227, startPoint y: 120, endPoint x: 250, endPoint y: 120, distance: 23.3
click at [250, 120] on span "Detected 3600 results (27.44 seconds)" at bounding box center [220, 121] width 69 height 6
click at [303, 106] on span "Auto Bidder" at bounding box center [304, 108] width 26 height 4
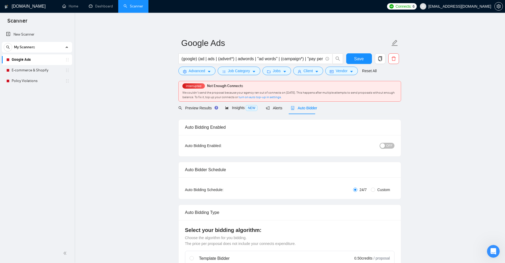
checkbox input "true"
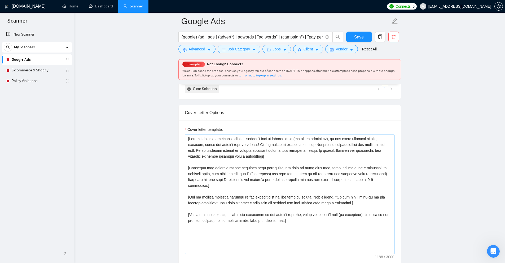
scroll to position [583, 0]
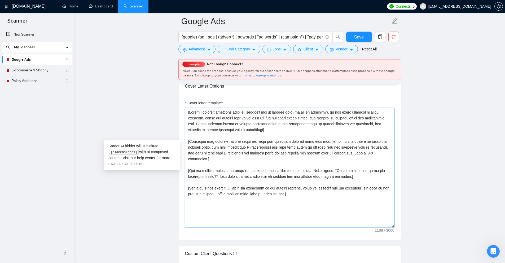
drag, startPoint x: 328, startPoint y: 192, endPoint x: 163, endPoint y: 75, distance: 202.0
click at [163, 75] on main "Google Ads (google) (ad | ads | (advert*) | adwords | "ad words" | (campaign*) …" at bounding box center [290, 236] width 414 height 1596
click at [360, 151] on textarea "Cover letter template:" at bounding box center [289, 167] width 209 height 119
drag, startPoint x: 362, startPoint y: 162, endPoint x: 187, endPoint y: 153, distance: 175.9
click at [187, 153] on textarea "Cover letter template:" at bounding box center [289, 167] width 209 height 119
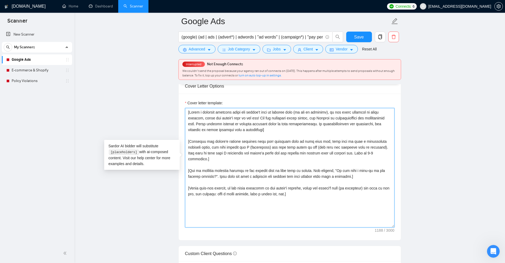
click at [304, 191] on textarea "Cover letter template:" at bounding box center [289, 167] width 209 height 119
drag, startPoint x: 326, startPoint y: 178, endPoint x: 170, endPoint y: 171, distance: 156.5
click at [164, 171] on main "Google Ads (google) (ad | ads | (advert*) | adwords | "ad words" | (campaign*) …" at bounding box center [290, 236] width 414 height 1596
drag, startPoint x: 231, startPoint y: 115, endPoint x: 119, endPoint y: 87, distance: 115.7
click at [119, 87] on main "Google Ads (google) (ad | ads | (advert*) | adwords | "ad words" | (campaign*) …" at bounding box center [290, 236] width 414 height 1596
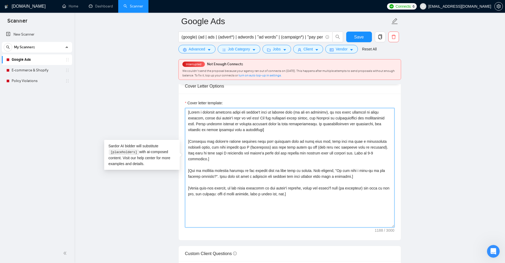
click at [307, 149] on textarea "Cover letter template:" at bounding box center [289, 167] width 209 height 119
drag, startPoint x: 374, startPoint y: 144, endPoint x: 96, endPoint y: 127, distance: 278.7
click at [96, 127] on main "Google Ads (google) (ad | ads | (advert*) | adwords | "ad words" | (campaign*) …" at bounding box center [290, 236] width 414 height 1596
click at [275, 179] on textarea "Cover letter template:" at bounding box center [289, 167] width 209 height 119
drag, startPoint x: 325, startPoint y: 195, endPoint x: 101, endPoint y: 70, distance: 257.2
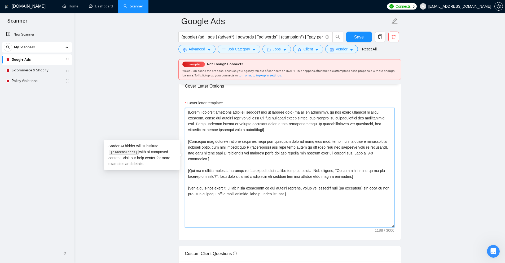
click at [101, 70] on main "Google Ads (google) (ad | ads | (advert*) | adwords | "ad words" | (campaign*) …" at bounding box center [290, 236] width 414 height 1596
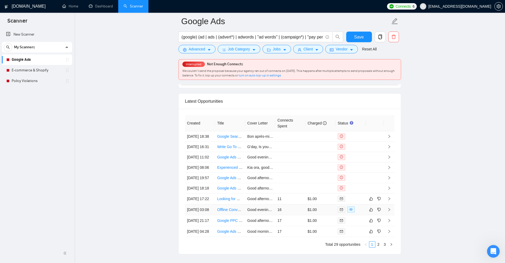
scroll to position [1443, 0]
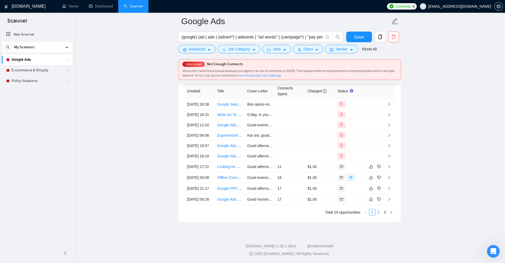
click at [377, 214] on link "2" at bounding box center [378, 212] width 6 height 6
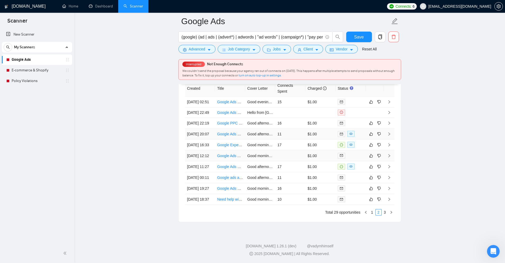
scroll to position [1416, 0]
click at [304, 129] on td "11" at bounding box center [290, 134] width 30 height 11
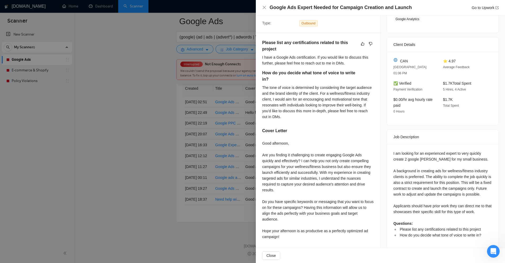
scroll to position [1443, 0]
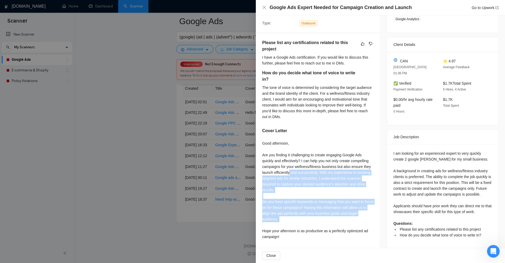
drag, startPoint x: 343, startPoint y: 227, endPoint x: 290, endPoint y: 174, distance: 75.7
click at [290, 174] on div "Good afternoon, Are you finding it challenging to create engaging Google Ads qu…" at bounding box center [318, 189] width 112 height 99
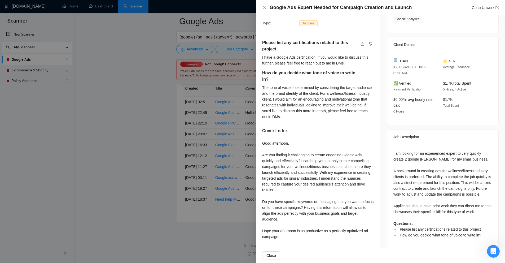
click at [288, 172] on div "Good afternoon, Are you finding it challenging to create engaging Google Ads qu…" at bounding box center [318, 189] width 112 height 99
click at [184, 120] on div at bounding box center [252, 131] width 505 height 263
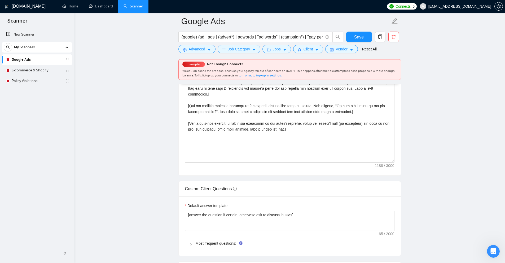
scroll to position [727, 0]
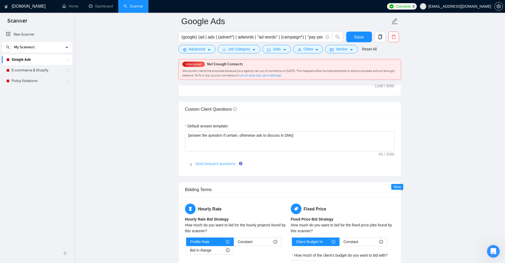
click at [202, 161] on link "Most frequent questions:" at bounding box center [216, 163] width 41 height 4
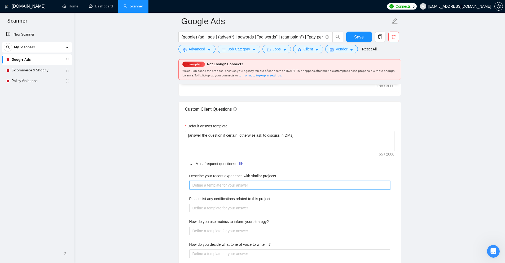
click at [271, 181] on projects "Describe your recent experience with similar projects" at bounding box center [289, 185] width 201 height 8
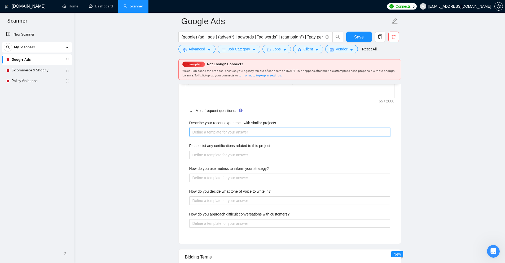
click at [237, 128] on projects "Describe your recent experience with similar projects" at bounding box center [289, 132] width 201 height 8
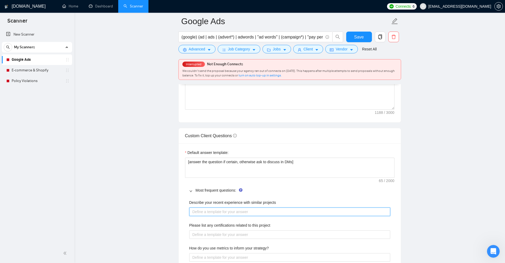
scroll to position [727, 0]
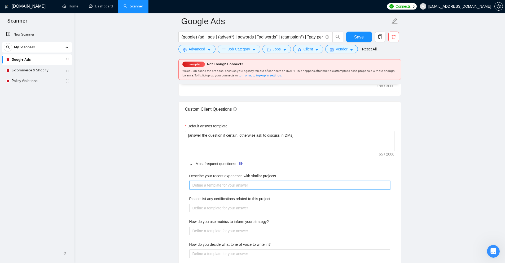
click at [200, 181] on projects "Describe your recent experience with similar projects" at bounding box center [289, 185] width 201 height 8
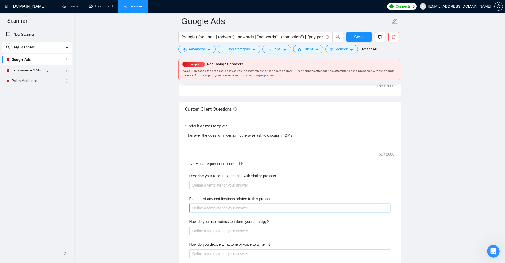
click at [200, 204] on project "Please list any certifications related to this project" at bounding box center [289, 208] width 201 height 8
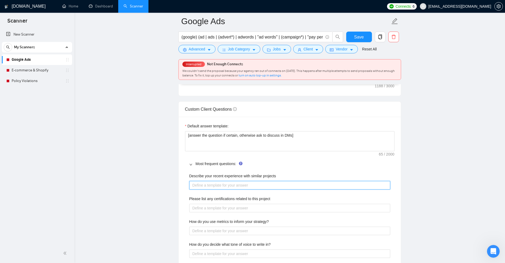
click at [205, 181] on projects "Describe your recent experience with similar projects" at bounding box center [289, 185] width 201 height 8
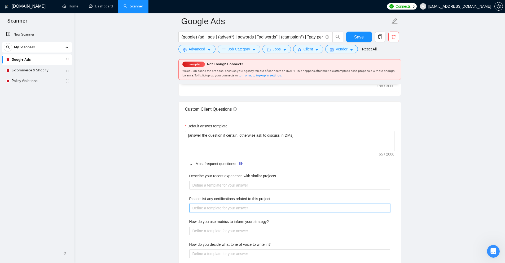
click at [207, 204] on project "Please list any certifications related to this project" at bounding box center [289, 208] width 201 height 8
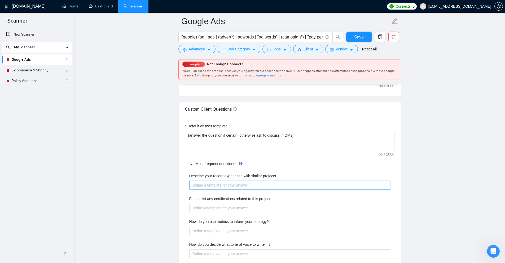
click at [216, 181] on projects "Describe your recent experience with similar projects" at bounding box center [289, 185] width 201 height 8
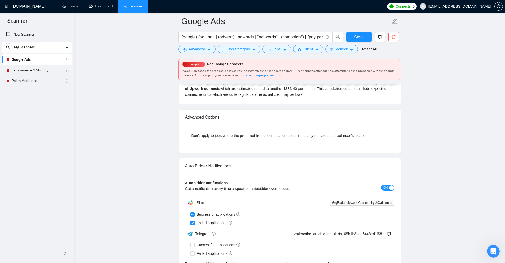
scroll to position [1245, 0]
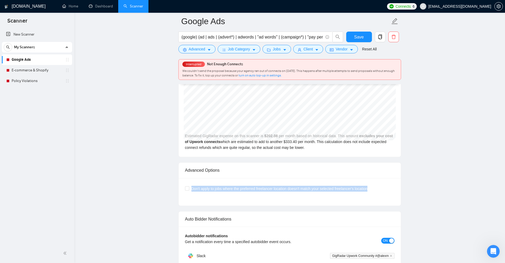
drag, startPoint x: 398, startPoint y: 183, endPoint x: 178, endPoint y: 176, distance: 220.5
click at [390, 185] on div "Don't apply to jobs where the preferred freelancer location doesn't match your …" at bounding box center [289, 188] width 209 height 6
drag, startPoint x: 334, startPoint y: 191, endPoint x: 140, endPoint y: 187, distance: 194.5
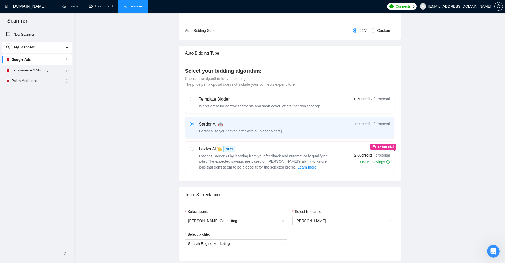
scroll to position [0, 0]
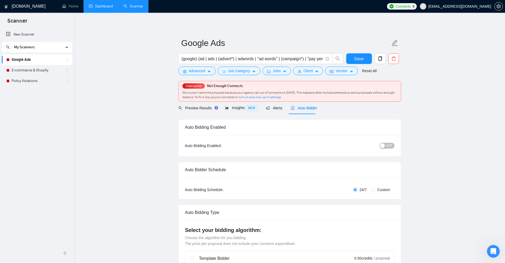
click at [108, 8] on link "Dashboard" at bounding box center [101, 6] width 24 height 5
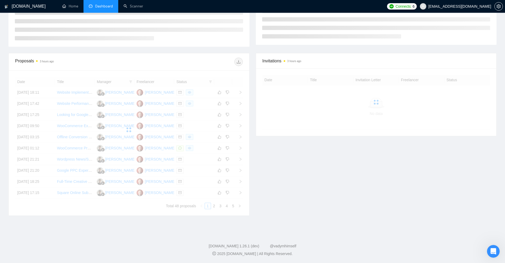
scroll to position [106, 0]
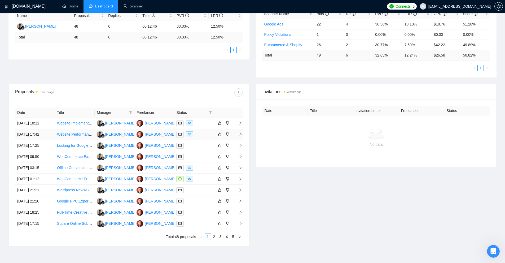
click at [200, 134] on div at bounding box center [194, 134] width 36 height 6
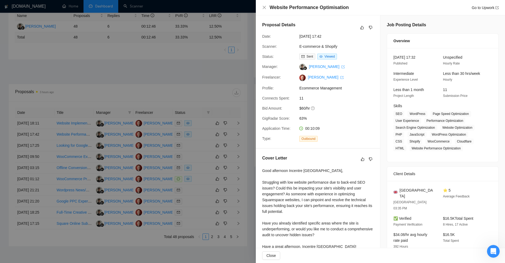
scroll to position [63, 0]
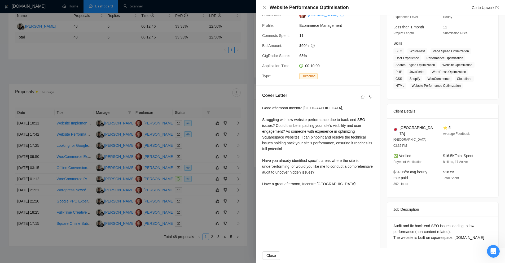
drag, startPoint x: 439, startPoint y: 231, endPoint x: 387, endPoint y: 211, distance: 56.3
click at [387, 216] on div "Audit and fix back-end SEO issues leading to low performance (non-content relat…" at bounding box center [442, 232] width 111 height 32
click at [184, 103] on div at bounding box center [252, 131] width 505 height 263
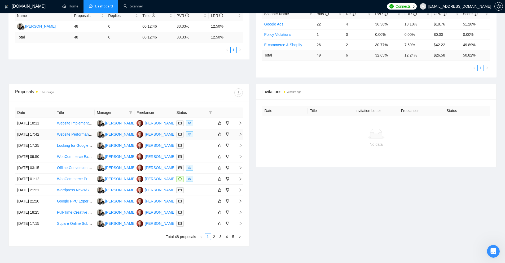
scroll to position [0, 0]
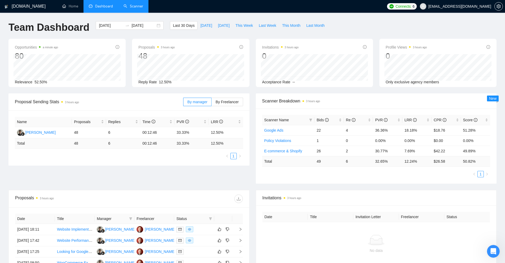
click at [132, 8] on link "Scanner" at bounding box center [133, 6] width 20 height 5
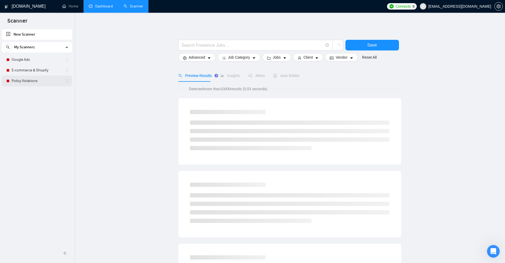
click at [31, 79] on link "Policy Violations" at bounding box center [37, 81] width 50 height 11
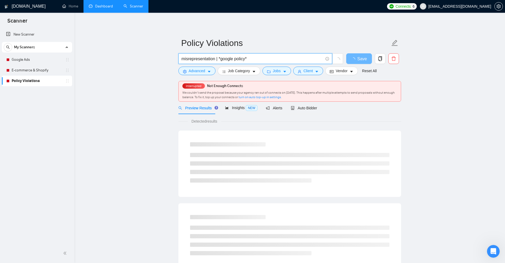
click at [220, 59] on input "misrepresentation | *google policy*" at bounding box center [252, 58] width 141 height 7
click at [221, 58] on input "misrepresentation | *google policy*" at bounding box center [252, 58] width 141 height 7
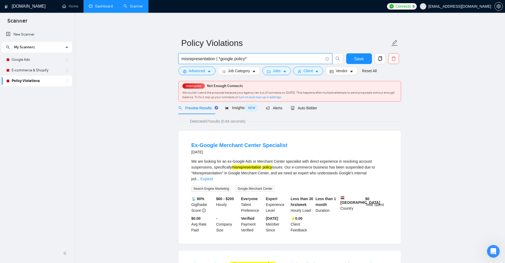
click at [225, 59] on input "misrepresentation | *google policy*" at bounding box center [252, 58] width 141 height 7
click at [218, 57] on input "misrepresentation | *google policy*" at bounding box center [252, 58] width 141 height 7
click at [222, 60] on input "misrepresentation | *google policy*" at bounding box center [252, 58] width 141 height 7
click at [220, 59] on input "misrepresentation | *google policy*" at bounding box center [252, 58] width 141 height 7
click at [227, 61] on input "misrepresentation | *google policy*" at bounding box center [252, 58] width 141 height 7
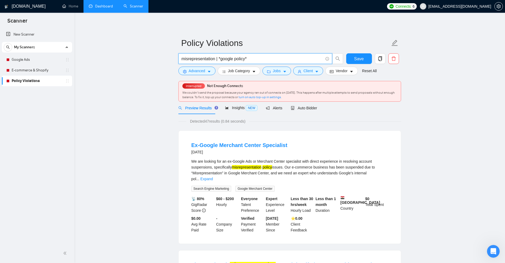
click at [219, 59] on input "misrepresentation | *google policy*" at bounding box center [252, 58] width 141 height 7
click at [218, 55] on input "misrepresentation | *google policy*" at bounding box center [252, 58] width 141 height 7
click at [220, 57] on input "misrepresentation | *google policy*" at bounding box center [252, 58] width 141 height 7
click at [234, 60] on input "misrepresentation | *google policy*" at bounding box center [252, 58] width 141 height 7
drag, startPoint x: 233, startPoint y: 59, endPoint x: 218, endPoint y: 58, distance: 15.4
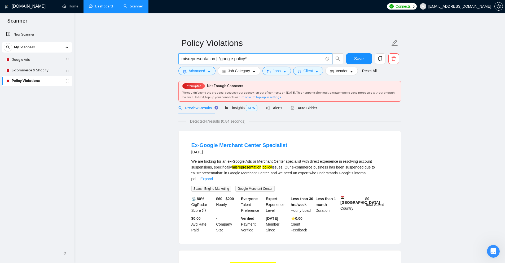
click at [218, 58] on input "misrepresentation | *google policy*" at bounding box center [252, 58] width 141 height 7
click at [220, 59] on input "misrepresentation | *google policy*" at bounding box center [252, 58] width 141 height 7
drag, startPoint x: 219, startPoint y: 58, endPoint x: 233, endPoint y: 59, distance: 14.3
click at [233, 59] on input "misrepresentation | *google policy*" at bounding box center [252, 58] width 141 height 7
click at [37, 35] on link "New Scanner" at bounding box center [37, 34] width 62 height 11
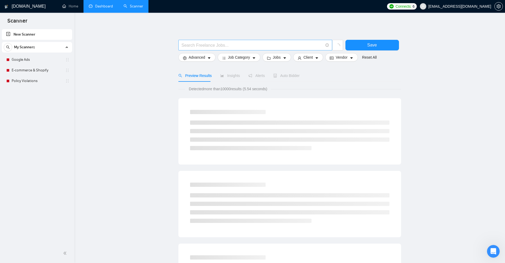
click at [235, 48] on input "text" at bounding box center [252, 45] width 141 height 7
paste input "*google"
drag, startPoint x: 207, startPoint y: 46, endPoint x: 176, endPoint y: 43, distance: 31.4
click at [167, 41] on main "*google Save Advanced Job Category Jobs Client Vendor Reset All Preview Results…" at bounding box center [290, 244] width 414 height 446
click at [184, 45] on input "*google" at bounding box center [252, 45] width 141 height 7
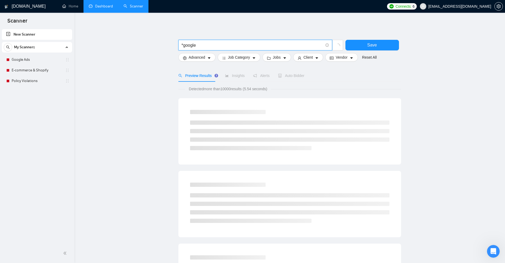
type input "*google"
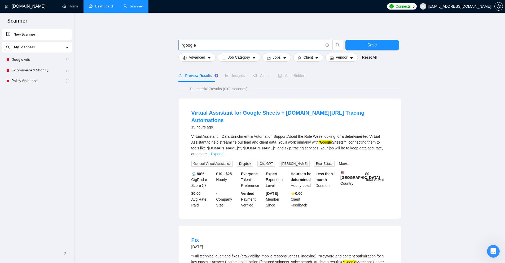
drag, startPoint x: 180, startPoint y: 45, endPoint x: 207, endPoint y: 47, distance: 27.1
click at [207, 47] on span "*google" at bounding box center [255, 45] width 154 height 11
drag, startPoint x: 208, startPoint y: 47, endPoint x: 147, endPoint y: 48, distance: 61.5
drag, startPoint x: 320, startPoint y: 134, endPoint x: 334, endPoint y: 134, distance: 14.0
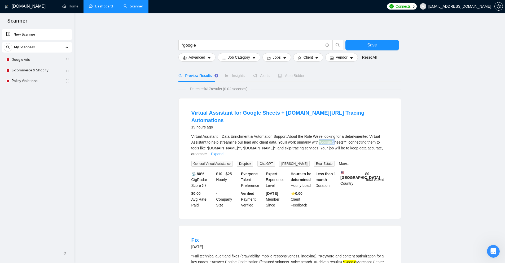
click at [334, 134] on div "Virtual Assistant – Data Enrichment & Automation Support About the Role We’re l…" at bounding box center [289, 144] width 197 height 23
click at [332, 140] on mark "*Google" at bounding box center [326, 142] width 14 height 4
drag, startPoint x: 319, startPoint y: 134, endPoint x: 333, endPoint y: 134, distance: 13.5
click at [333, 134] on div "Virtual Assistant – Data Enrichment & Automation Support About the Role We’re l…" at bounding box center [289, 144] width 197 height 23
click at [332, 140] on mark "*Google" at bounding box center [326, 142] width 14 height 4
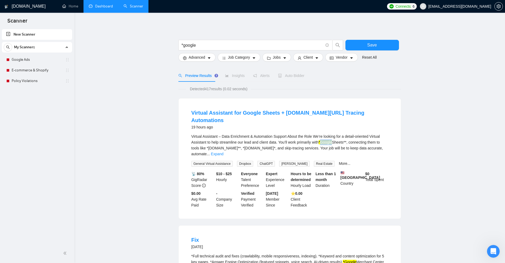
drag, startPoint x: 333, startPoint y: 135, endPoint x: 321, endPoint y: 133, distance: 11.8
click at [321, 140] on mark "*Google" at bounding box center [326, 142] width 14 height 4
click at [322, 134] on div "Virtual Assistant – Data Enrichment & Automation Support About the Role We’re l…" at bounding box center [289, 144] width 197 height 23
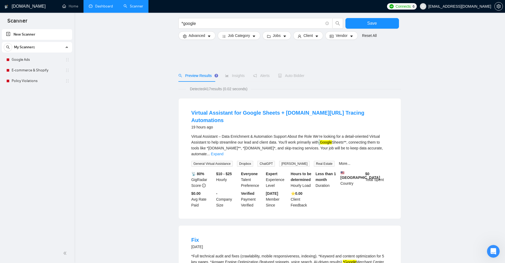
scroll to position [106, 0]
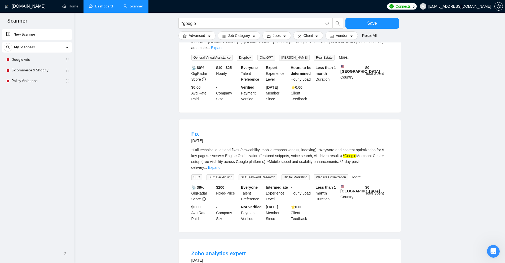
drag, startPoint x: 387, startPoint y: 151, endPoint x: 359, endPoint y: 146, distance: 28.8
click at [220, 165] on link "Expand" at bounding box center [214, 167] width 12 height 4
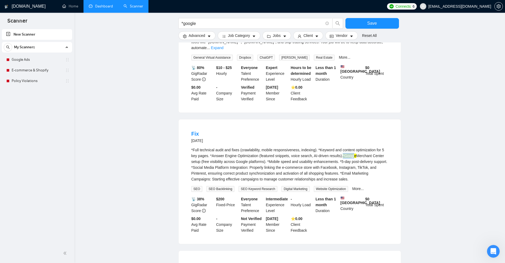
drag, startPoint x: 345, startPoint y: 146, endPoint x: 346, endPoint y: 152, distance: 6.7
click at [355, 147] on div "*Full technical audit and fixes (crawlability, mobile responsiveness, indexing)…" at bounding box center [289, 164] width 197 height 35
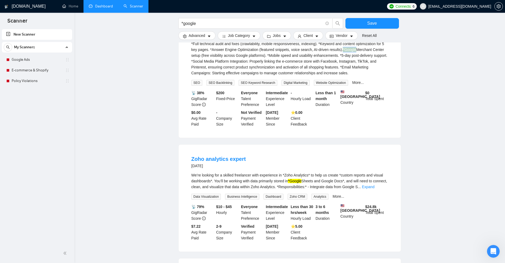
scroll to position [238, 0]
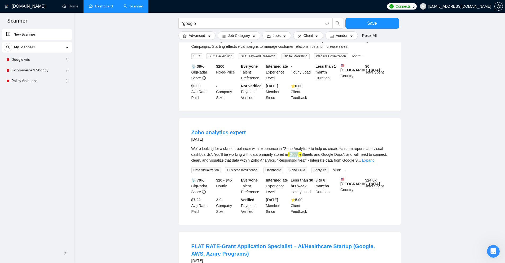
drag, startPoint x: 290, startPoint y: 145, endPoint x: 306, endPoint y: 144, distance: 15.9
click at [303, 145] on div "We’re looking for a skilled freelancer with experience in *Zoho Analytics* to h…" at bounding box center [289, 153] width 197 height 17
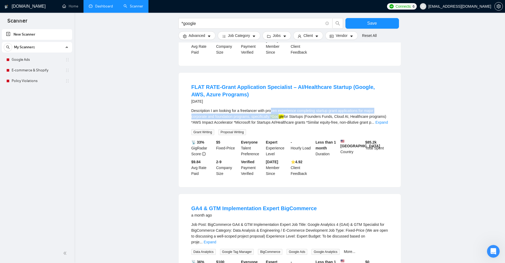
drag, startPoint x: 272, startPoint y: 106, endPoint x: 289, endPoint y: 109, distance: 16.9
click at [286, 108] on div "Description I am looking for a freelancer with proven experience completing sta…" at bounding box center [289, 116] width 197 height 17
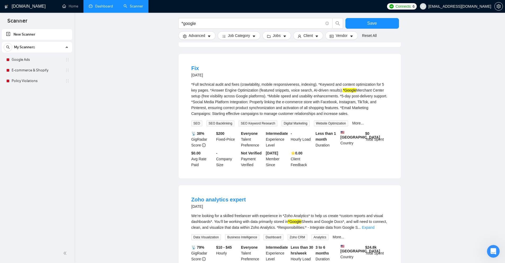
scroll to position [0, 0]
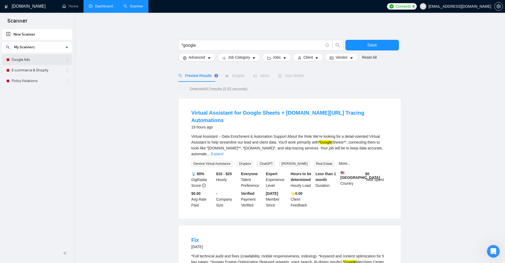
click at [23, 61] on link "Google Ads" at bounding box center [37, 59] width 50 height 11
click at [34, 61] on link "Google Ads" at bounding box center [37, 59] width 50 height 11
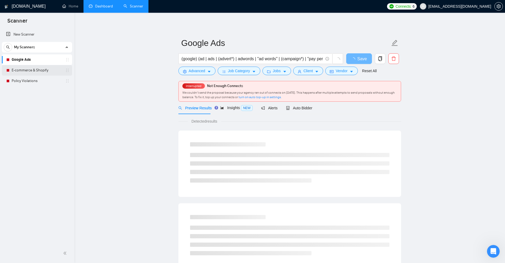
click at [34, 73] on link "E-commerce & Shopify" at bounding box center [37, 70] width 50 height 11
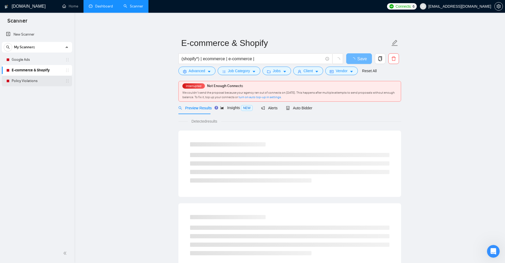
click at [41, 80] on link "Policy Violations" at bounding box center [37, 81] width 50 height 11
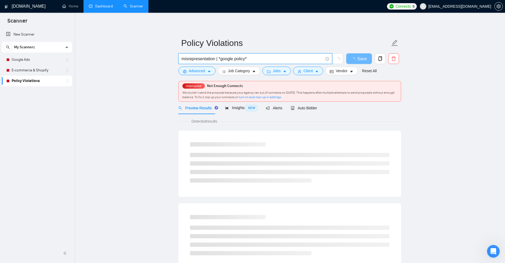
click at [219, 59] on input "misrepresentation | *google policy*" at bounding box center [252, 58] width 141 height 7
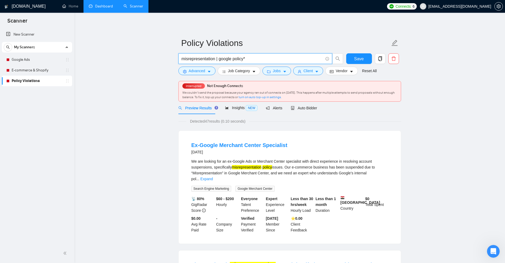
click at [229, 58] on input "misrepresentation | google policy*" at bounding box center [252, 58] width 141 height 7
click at [231, 58] on input "misrepresentation | google policy*" at bounding box center [252, 58] width 141 height 7
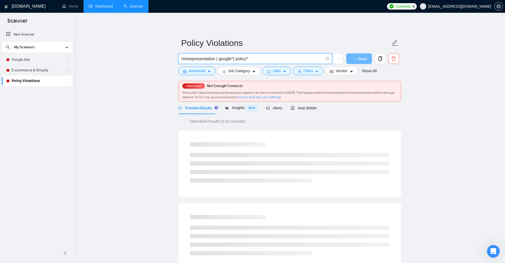
click at [219, 58] on input "misrepresentation | google*) policy*" at bounding box center [252, 58] width 141 height 7
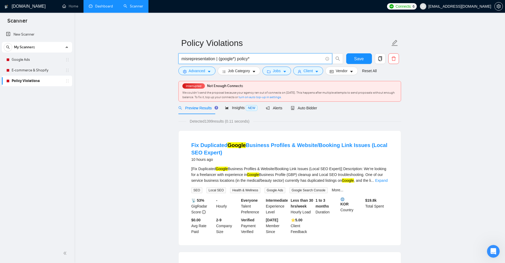
click at [237, 58] on input "misrepresentation | (google*) policy*" at bounding box center [252, 58] width 141 height 7
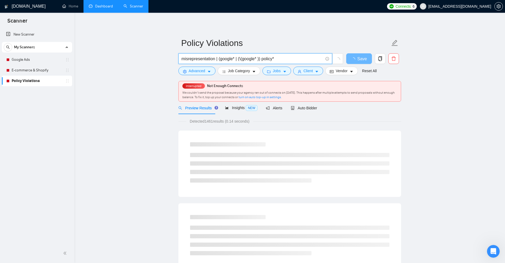
click at [260, 59] on input "misrepresentation | (google* | (\(google* )) policy*" at bounding box center [252, 58] width 141 height 7
drag, startPoint x: 260, startPoint y: 59, endPoint x: 245, endPoint y: 59, distance: 14.6
click at [245, 59] on input "misrepresentation | (google* | (\(google* ) ) policy*" at bounding box center [252, 58] width 141 height 7
click at [235, 58] on input "misrepresentation | (google* | (\(google* ) ) policy*" at bounding box center [252, 58] width 141 height 7
drag, startPoint x: 241, startPoint y: 58, endPoint x: 258, endPoint y: 60, distance: 16.8
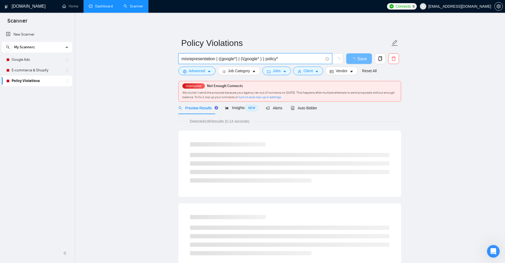
click at [258, 60] on input "misrepresentation | ((google*) | (\(google* ) ) policy*" at bounding box center [252, 58] width 141 height 7
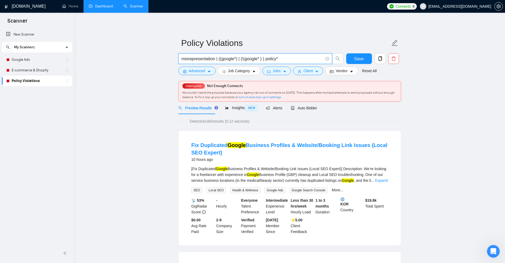
click at [258, 60] on input "misrepresentation | ((google*) | (\(google* ) ) policy*" at bounding box center [252, 58] width 141 height 7
click at [245, 58] on input "misrepresentation | ((google*) | (\(google* ) ) policy*" at bounding box center [252, 58] width 141 height 7
click at [247, 59] on input "misrepresentation | ((google*) | (\(google* ) ) policy*" at bounding box center [252, 58] width 141 height 7
drag, startPoint x: 245, startPoint y: 60, endPoint x: 242, endPoint y: 60, distance: 2.7
click at [242, 60] on input "misrepresentation | ((google*) | (\(google* ) ) policy*" at bounding box center [252, 58] width 141 height 7
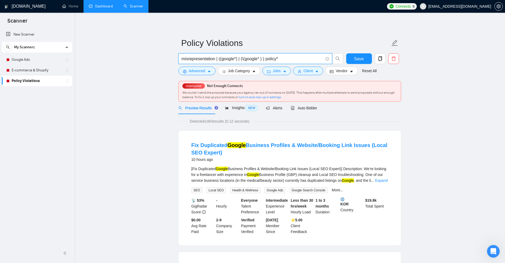
click at [250, 57] on input "misrepresentation | ((google*) | (\(google* ) ) policy*" at bounding box center [252, 58] width 141 height 7
drag, startPoint x: 244, startPoint y: 60, endPoint x: 241, endPoint y: 58, distance: 3.4
click at [241, 58] on input "misrepresentation | ((google*) | (\(google* ) ) policy*" at bounding box center [252, 58] width 141 height 7
click at [242, 59] on input "misrepresentation | ((google*) | (\(google* ) ) policy*" at bounding box center [252, 58] width 141 height 7
type input "misrepresentation | ((google*) | (\(google* ) ) policy*"
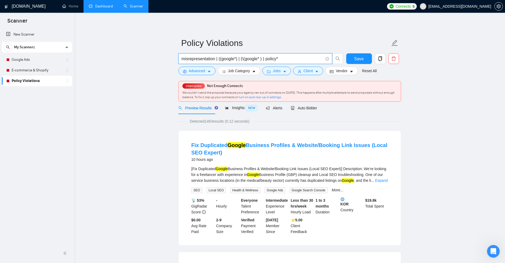
drag, startPoint x: 134, startPoint y: 96, endPoint x: 207, endPoint y: 107, distance: 73.2
click at [51, 68] on link "E-commerce & Shopify" at bounding box center [37, 70] width 50 height 11
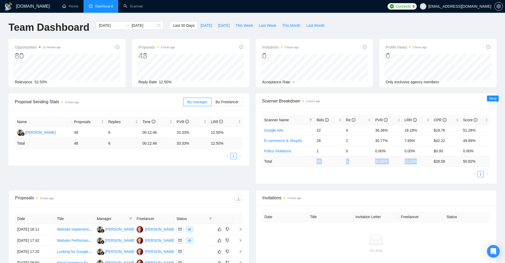
drag, startPoint x: 312, startPoint y: 161, endPoint x: 418, endPoint y: 159, distance: 106.0
click at [418, 159] on tr "Total 49 6 32.65 % 12.24 % $ 26.58 50.82 %" at bounding box center [376, 161] width 228 height 10
click at [418, 159] on td "12.24 %" at bounding box center [416, 161] width 29 height 10
drag, startPoint x: 418, startPoint y: 159, endPoint x: 337, endPoint y: 160, distance: 80.3
click at [338, 160] on tr "Total 49 6 32.65 % 12.24 % $ 26.58 50.82 %" at bounding box center [376, 161] width 228 height 10
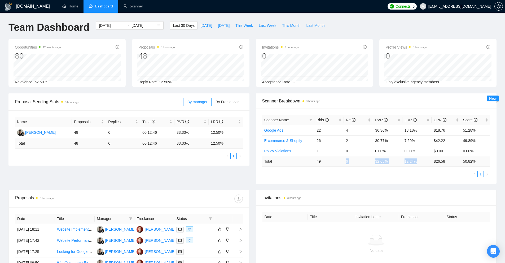
click at [336, 160] on td "49" at bounding box center [328, 161] width 29 height 10
drag, startPoint x: 371, startPoint y: 162, endPoint x: 392, endPoint y: 161, distance: 21.2
click at [392, 161] on tr "Total 49 6 32.65 % 12.24 % $ 26.58 50.82 %" at bounding box center [376, 161] width 228 height 10
drag, startPoint x: 403, startPoint y: 161, endPoint x: 418, endPoint y: 163, distance: 15.3
click at [418, 163] on td "12.24 %" at bounding box center [416, 161] width 29 height 10
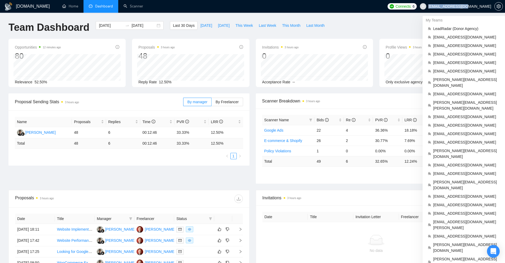
copy span "[EMAIL_ADDRESS][DOMAIN_NAME]"
drag, startPoint x: 454, startPoint y: 6, endPoint x: 490, endPoint y: 6, distance: 36.6
click at [490, 6] on span "[EMAIL_ADDRESS][DOMAIN_NAME]" at bounding box center [459, 6] width 63 height 0
